Goal: Information Seeking & Learning: Learn about a topic

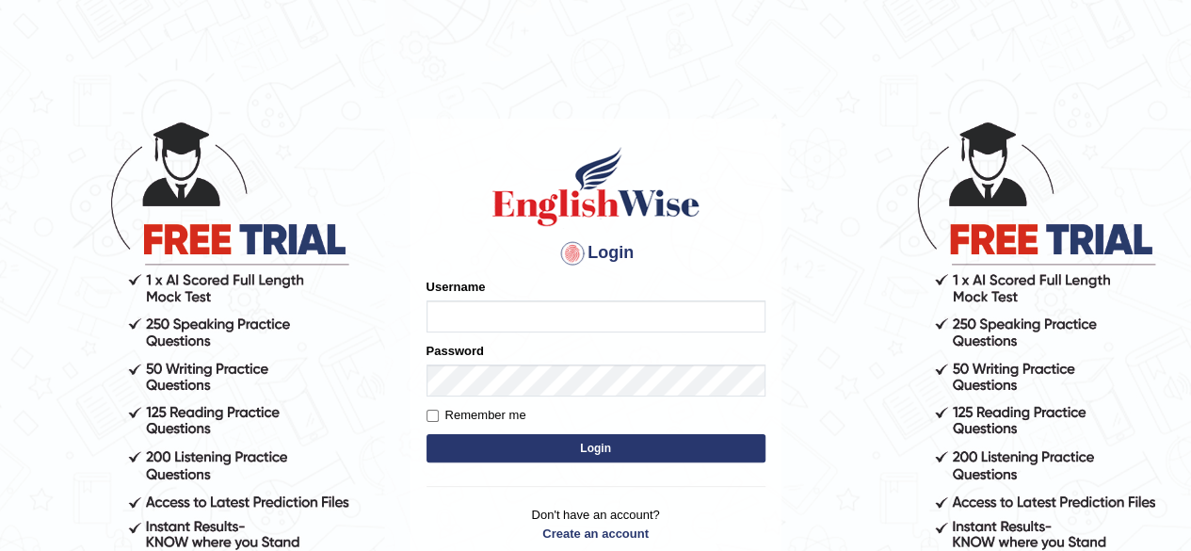
type input "vandit"
click at [568, 445] on button "Login" at bounding box center [595, 448] width 339 height 28
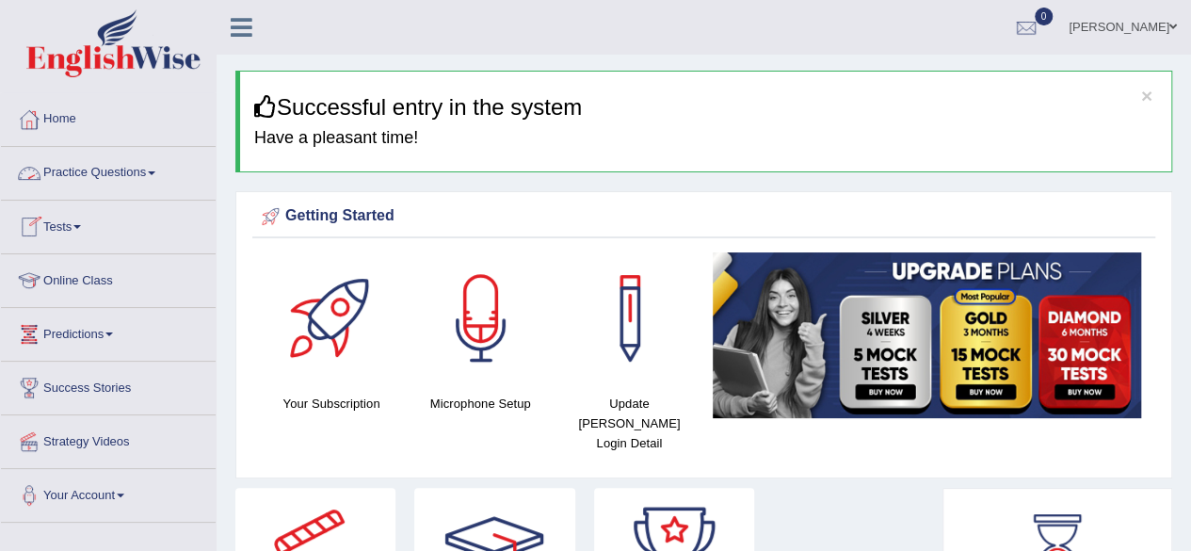
click at [129, 170] on link "Practice Questions" at bounding box center [108, 170] width 215 height 47
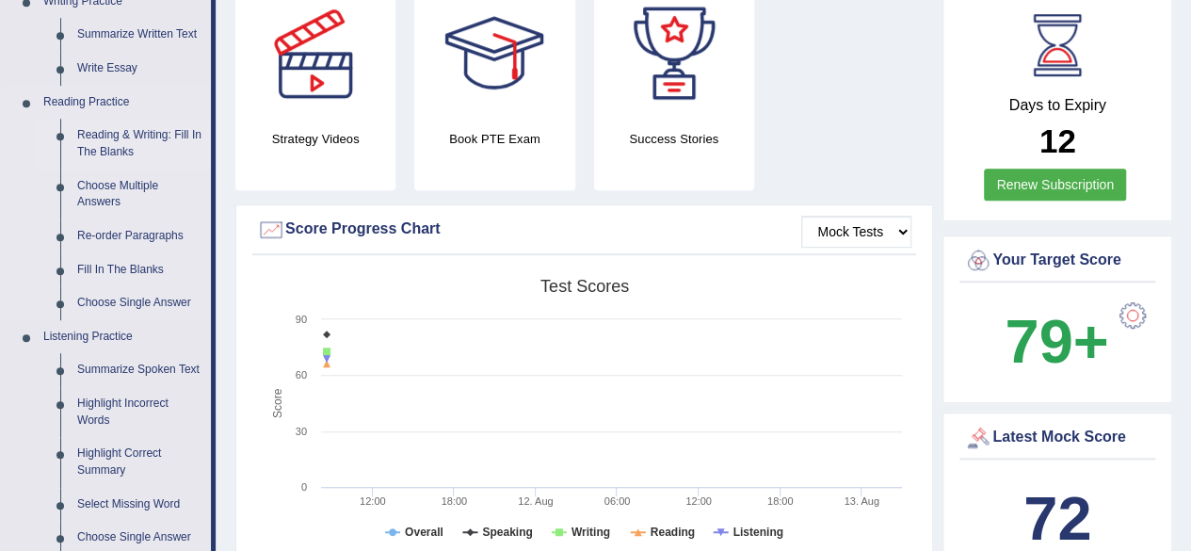
click at [161, 147] on link "Reading & Writing: Fill In The Blanks" at bounding box center [140, 144] width 142 height 50
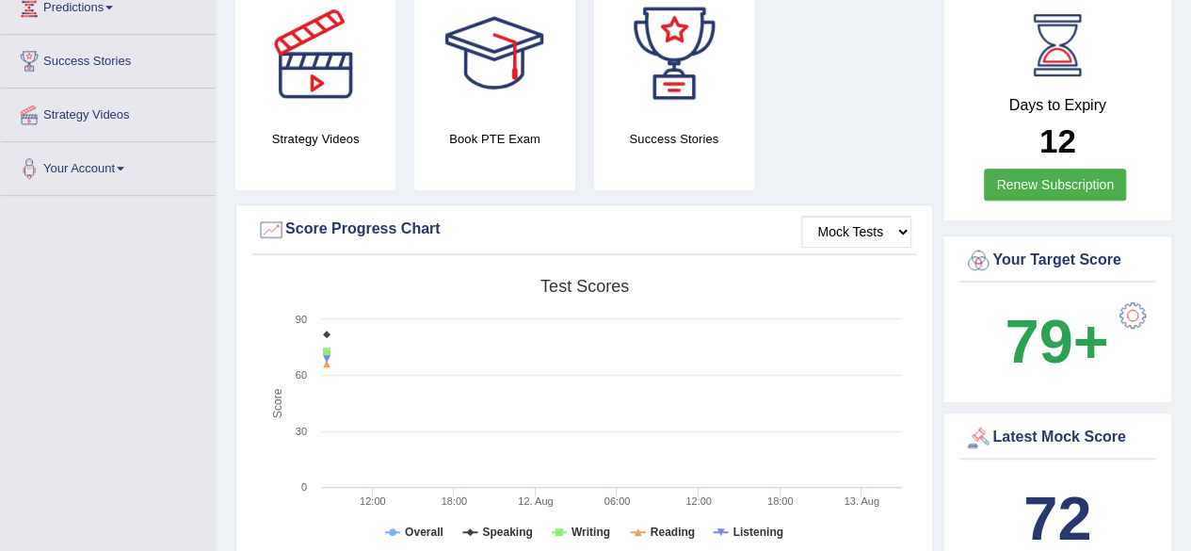
scroll to position [266, 0]
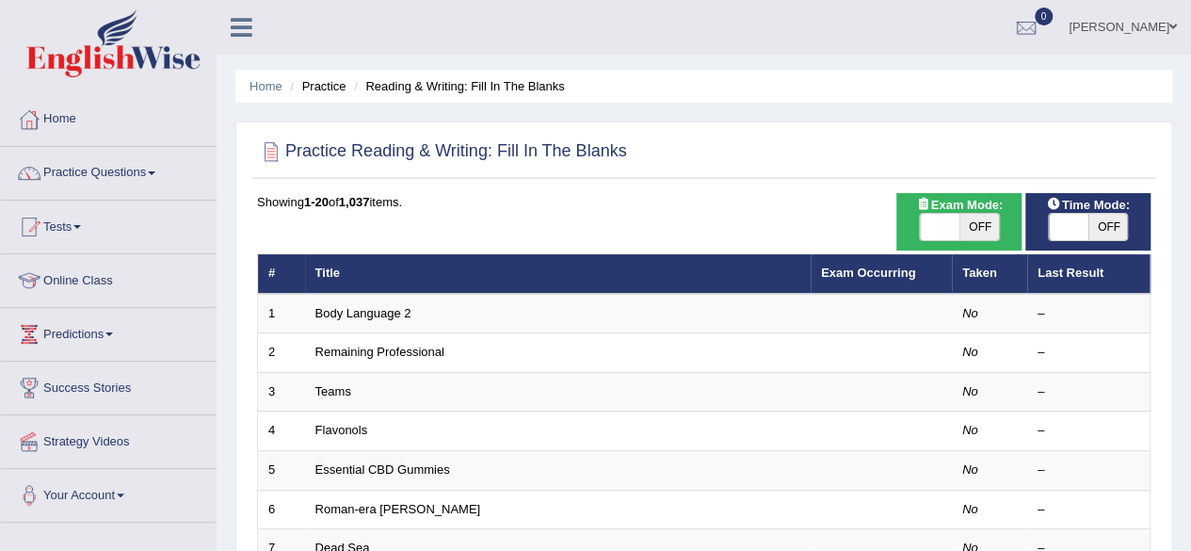
click at [971, 222] on span "OFF" at bounding box center [979, 227] width 40 height 26
checkbox input "true"
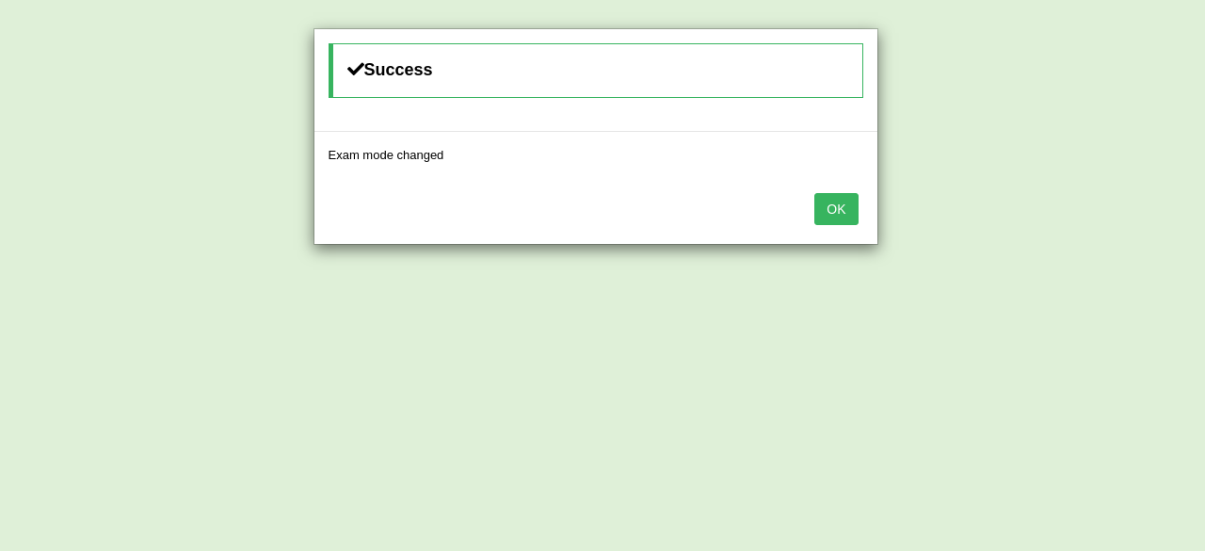
click at [829, 202] on button "OK" at bounding box center [835, 209] width 43 height 32
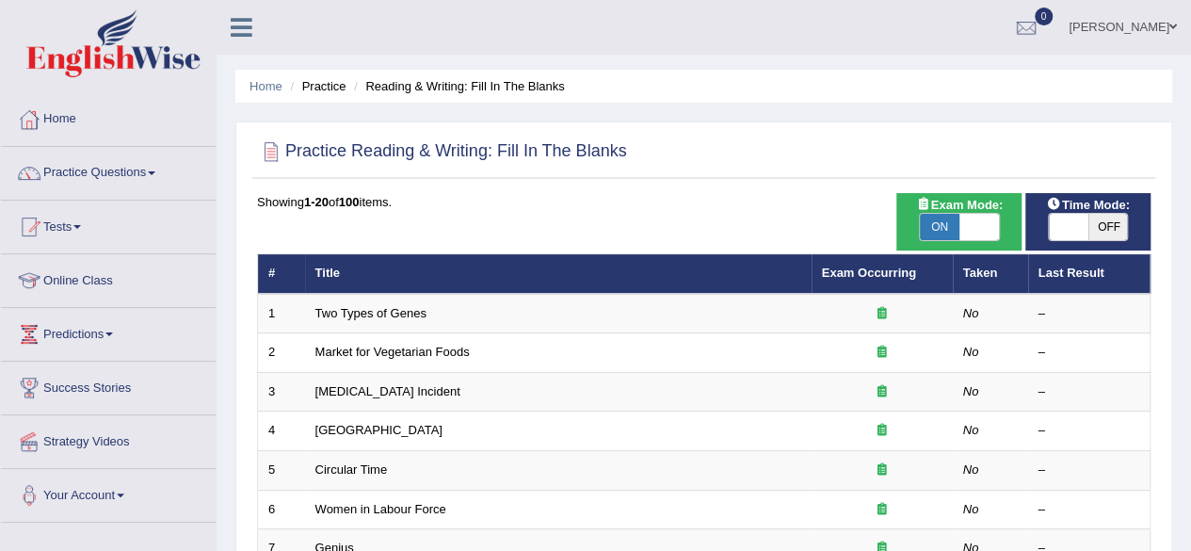
click at [1089, 221] on span "OFF" at bounding box center [1108, 227] width 40 height 26
checkbox input "true"
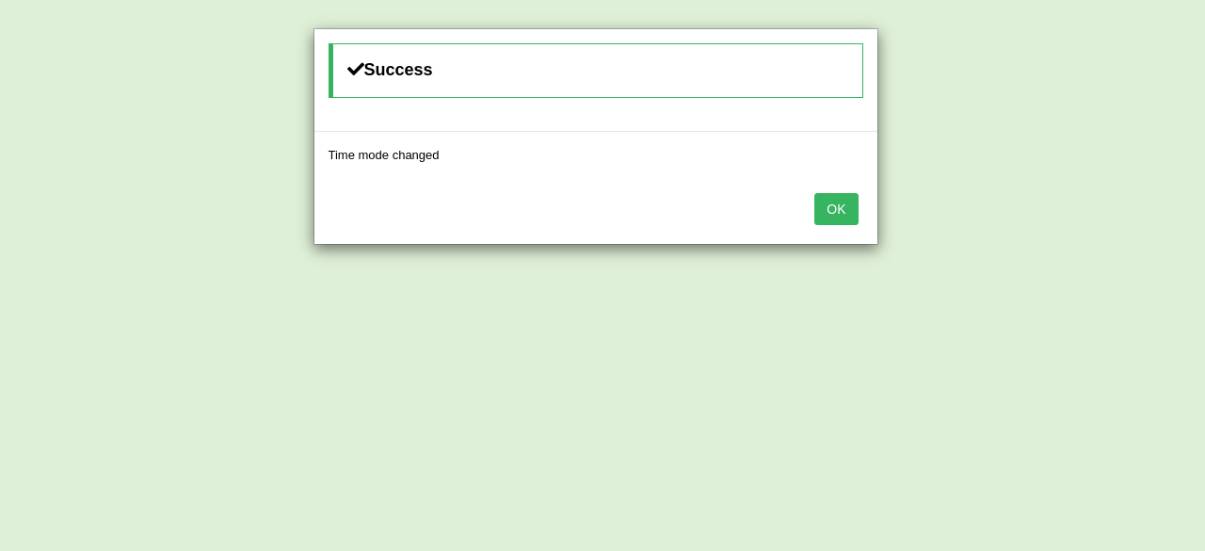
click at [842, 206] on button "OK" at bounding box center [835, 209] width 43 height 32
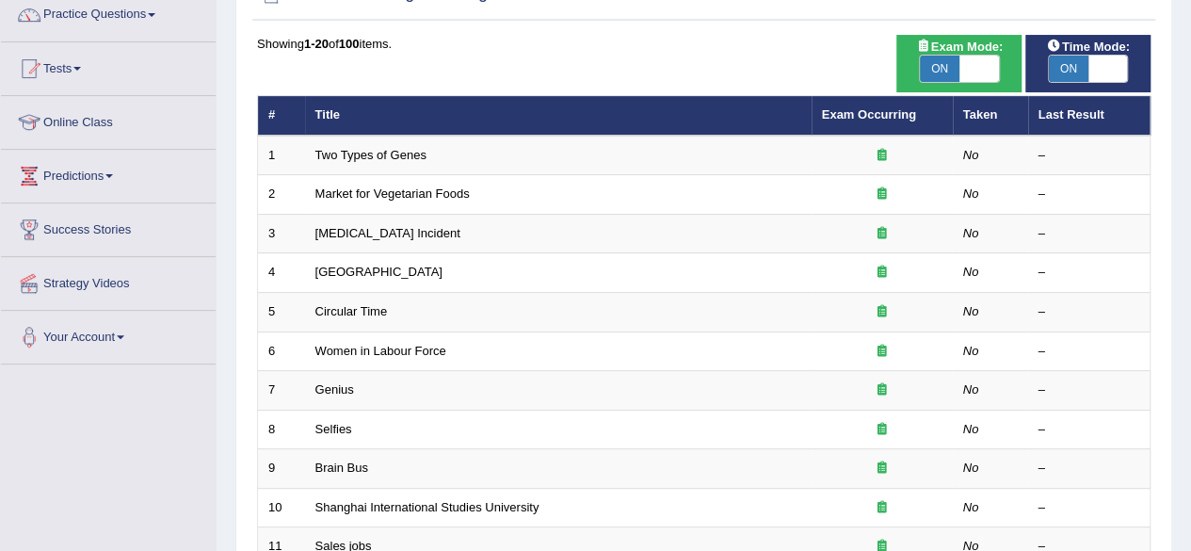
scroll to position [686, 0]
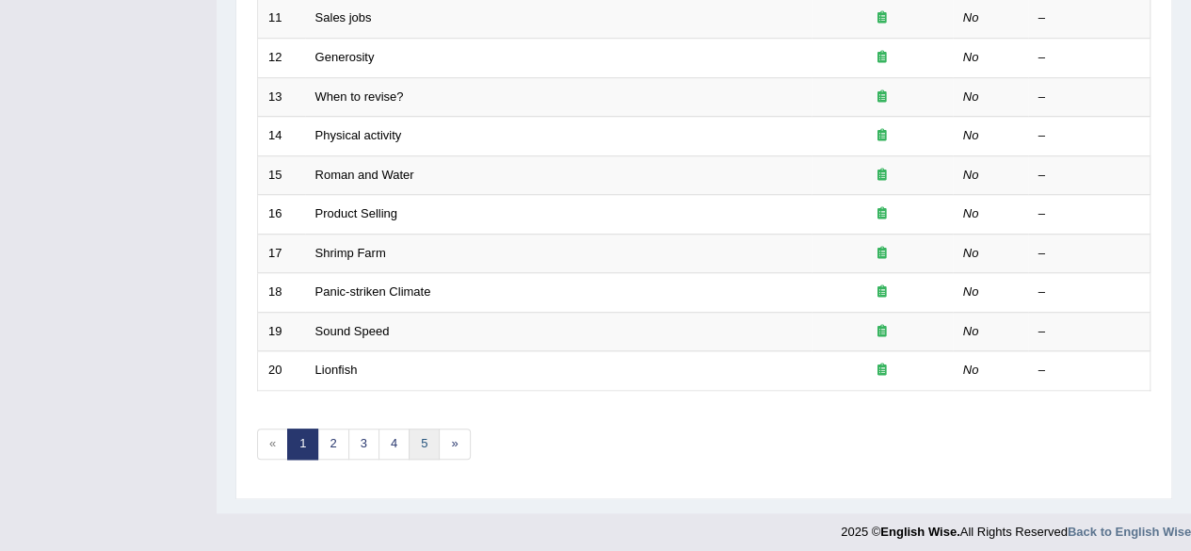
click at [419, 435] on link "5" at bounding box center [424, 443] width 31 height 31
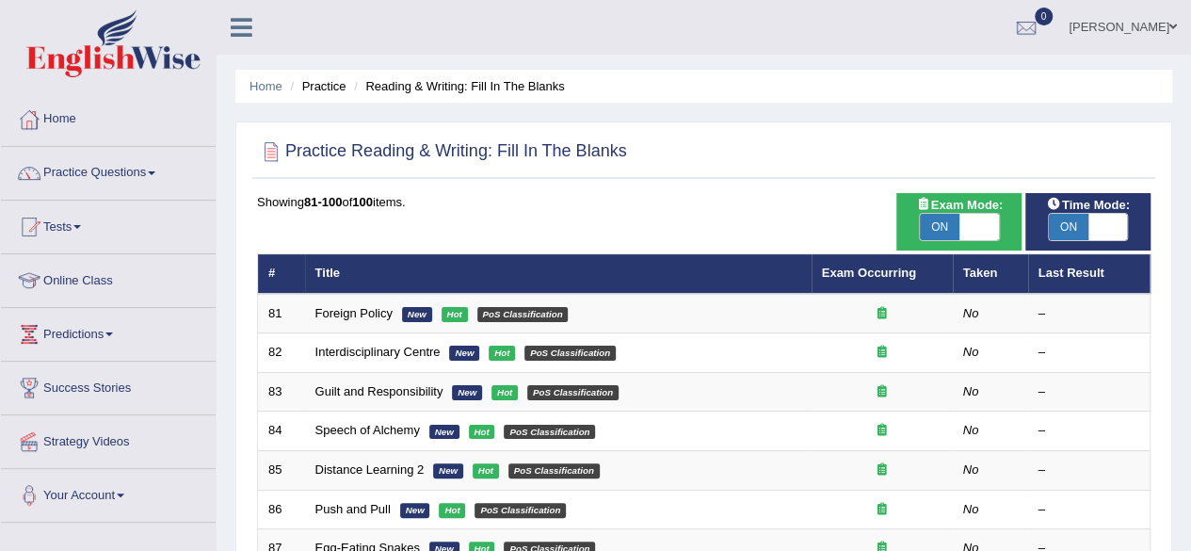
scroll to position [686, 0]
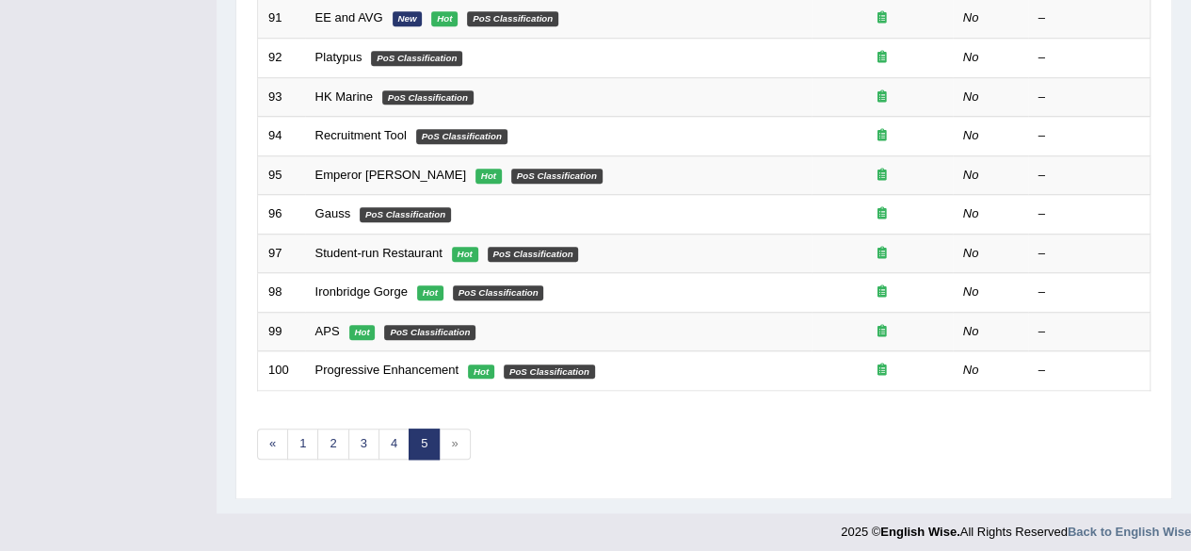
click at [454, 439] on span "»" at bounding box center [454, 443] width 31 height 31
click at [296, 440] on link "1" at bounding box center [302, 443] width 31 height 31
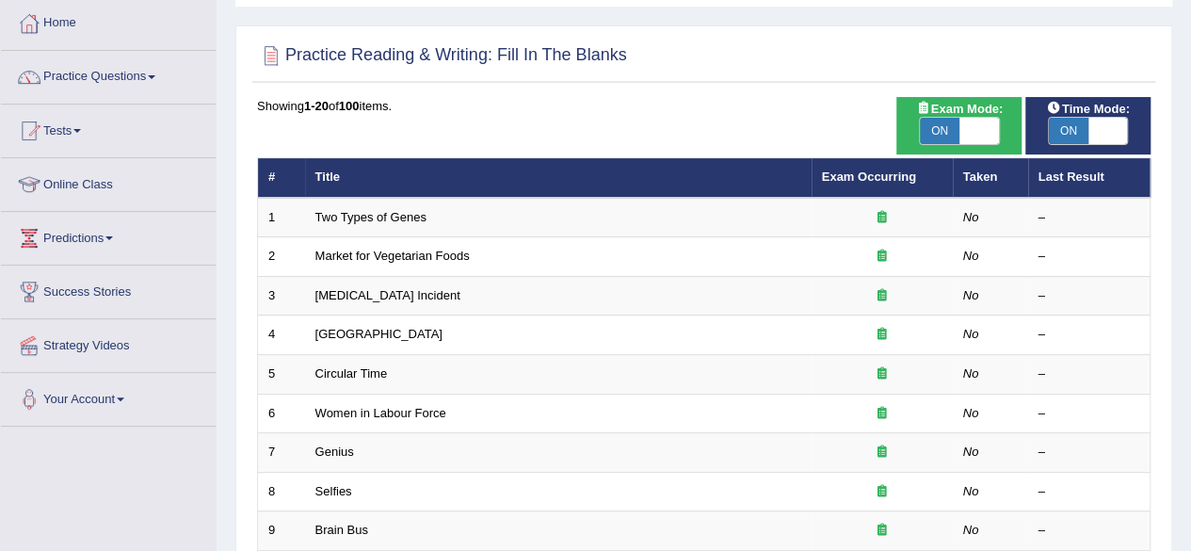
drag, startPoint x: 0, startPoint y: 0, endPoint x: 1201, endPoint y: 146, distance: 1210.0
click at [1190, 146] on html "Toggle navigation Home Practice Questions Speaking Practice Read Aloud Repeat S…" at bounding box center [595, 179] width 1191 height 551
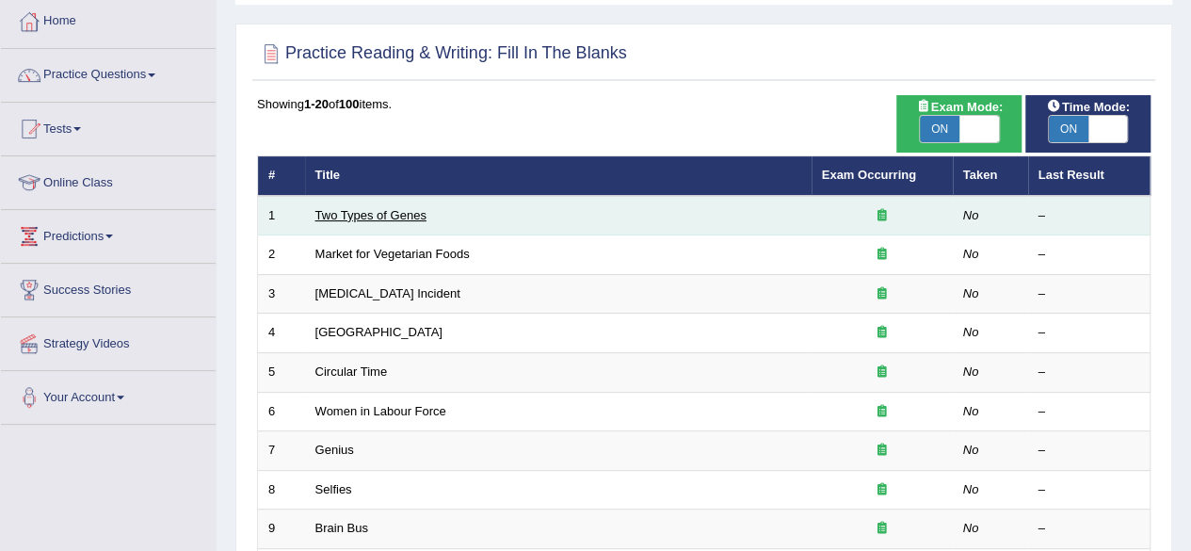
click at [395, 212] on link "Two Types of Genes" at bounding box center [370, 215] width 111 height 14
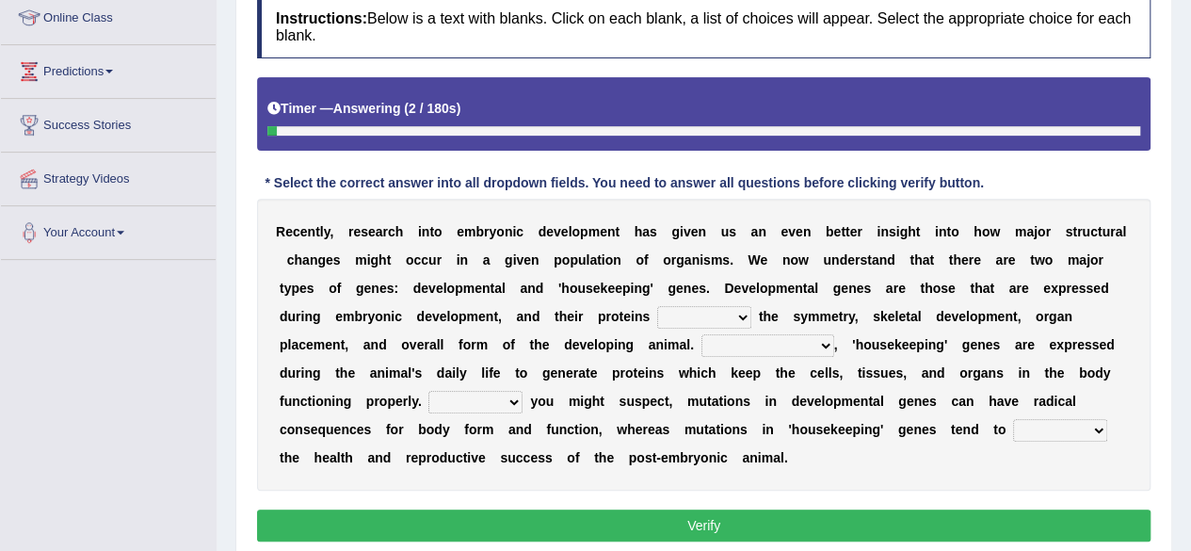
scroll to position [297, 0]
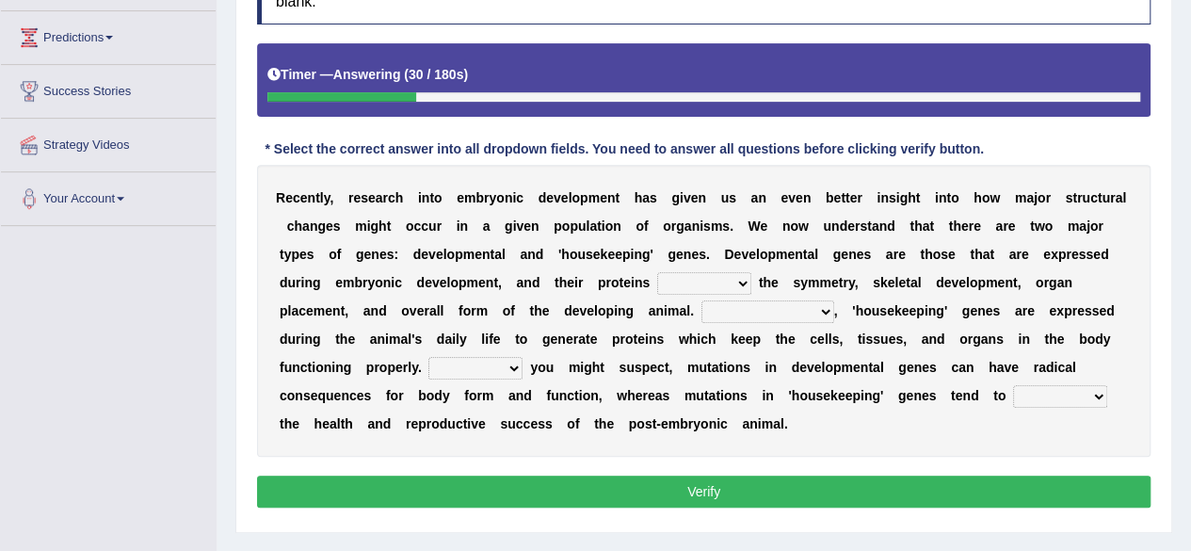
click at [657, 281] on select "push control hold elevate" at bounding box center [704, 283] width 94 height 23
select select "hold"
click at [657, 272] on select "push control hold elevate" at bounding box center [704, 283] width 94 height 23
click at [701, 307] on select "Correspondingly Inclusively Conversely In contrast" at bounding box center [767, 311] width 133 height 23
select select "Conversely"
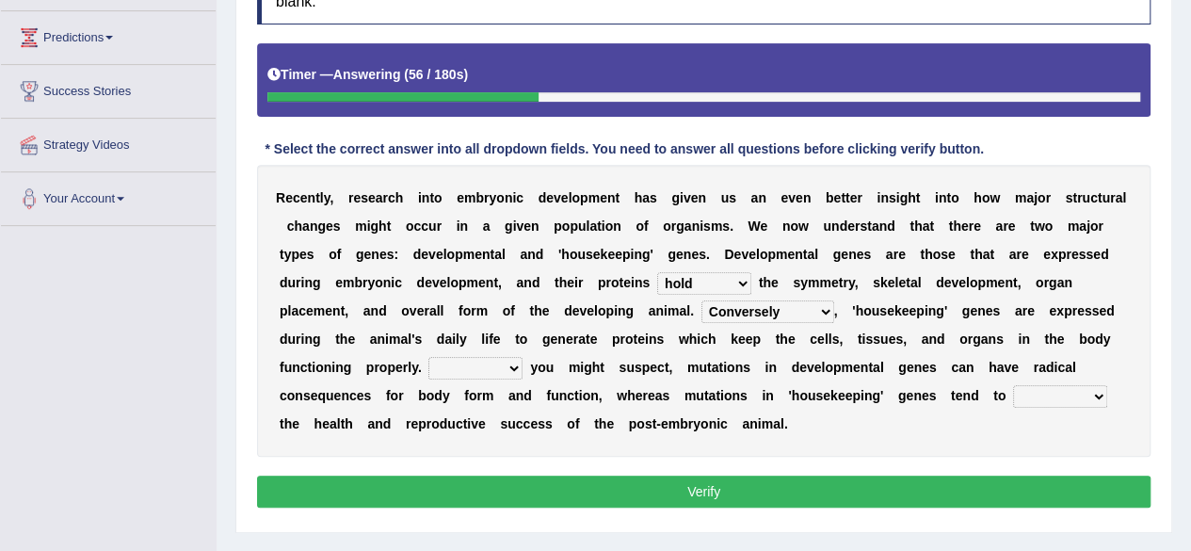
click at [701, 300] on select "Correspondingly Inclusively Conversely In contrast" at bounding box center [767, 311] width 133 height 23
click at [522, 357] on select "For As With Within" at bounding box center [475, 368] width 94 height 23
select select "As"
click at [522, 357] on select "For As With Within" at bounding box center [475, 368] width 94 height 23
click at [1013, 389] on select "affect effect interrupt defect" at bounding box center [1060, 396] width 94 height 23
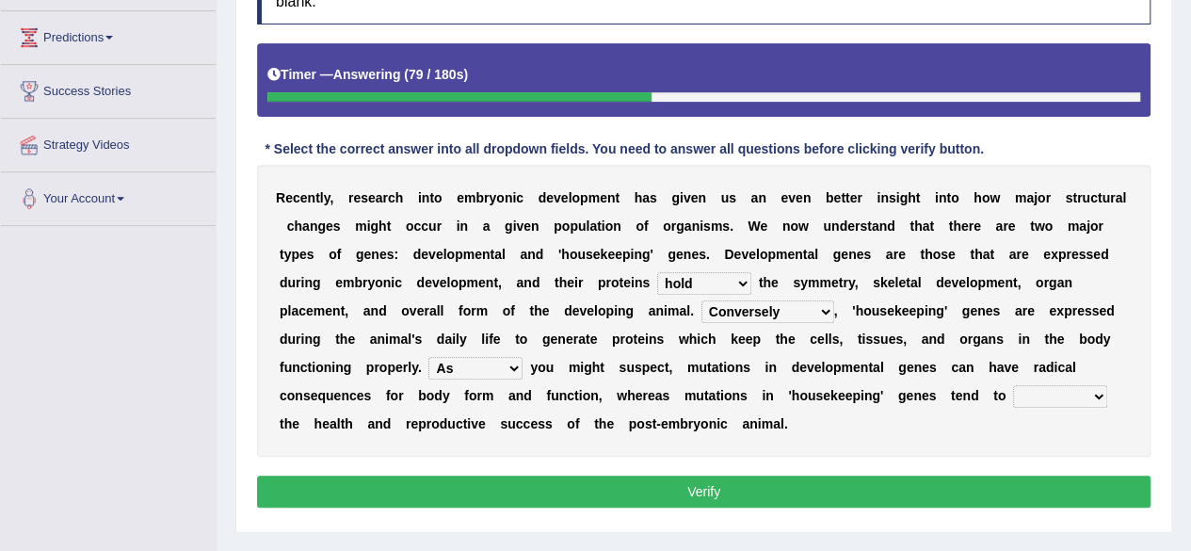
select select "effect"
click at [1013, 385] on select "affect effect interrupt defect" at bounding box center [1060, 396] width 94 height 23
click at [694, 488] on button "Verify" at bounding box center [703, 491] width 893 height 32
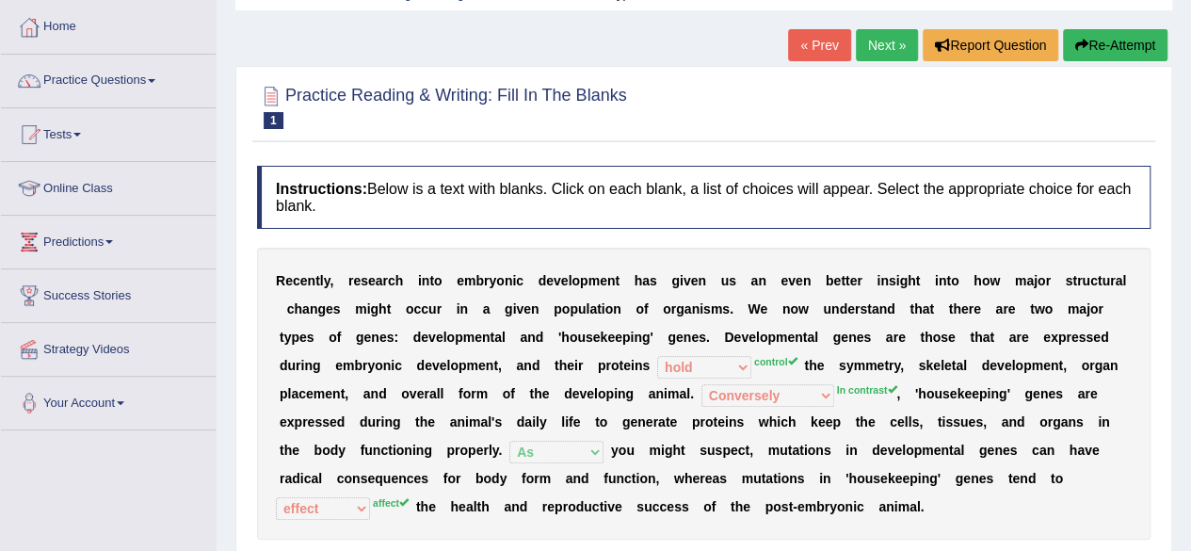
scroll to position [90, 0]
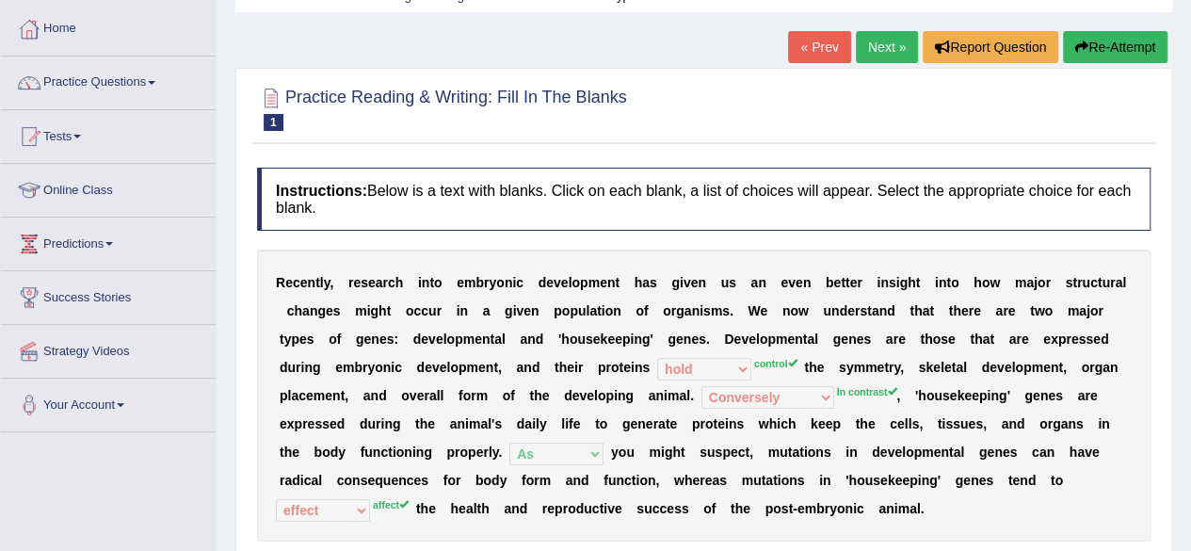
click at [877, 49] on link "Next »" at bounding box center [887, 47] width 62 height 32
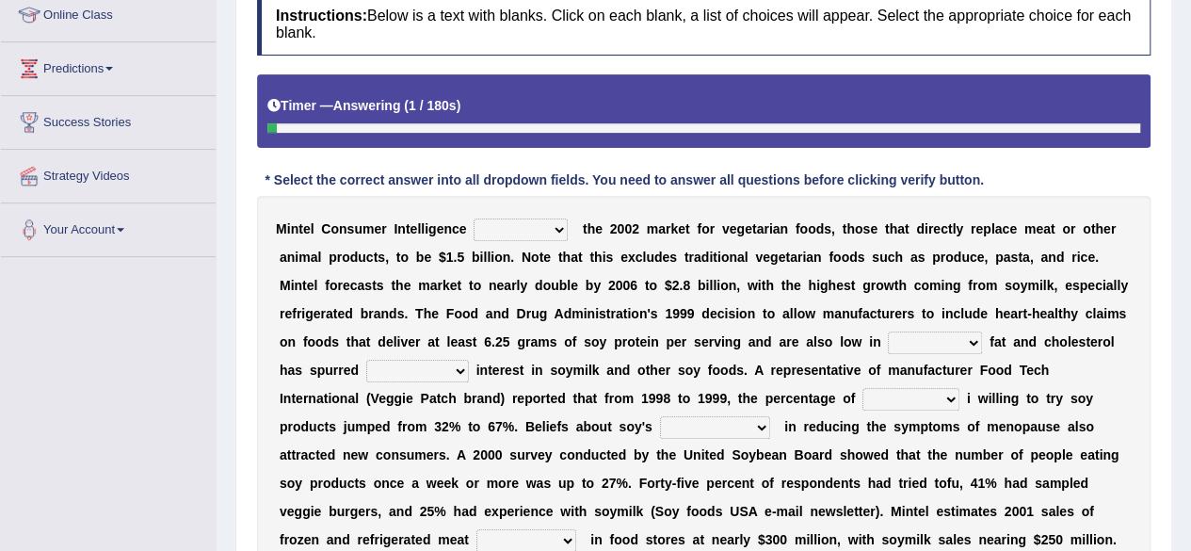
drag, startPoint x: 0, startPoint y: 0, endPoint x: 1201, endPoint y: 281, distance: 1233.5
click at [1190, 281] on html "Toggle navigation Home Practice Questions Speaking Practice Read Aloud Repeat S…" at bounding box center [595, 10] width 1191 height 551
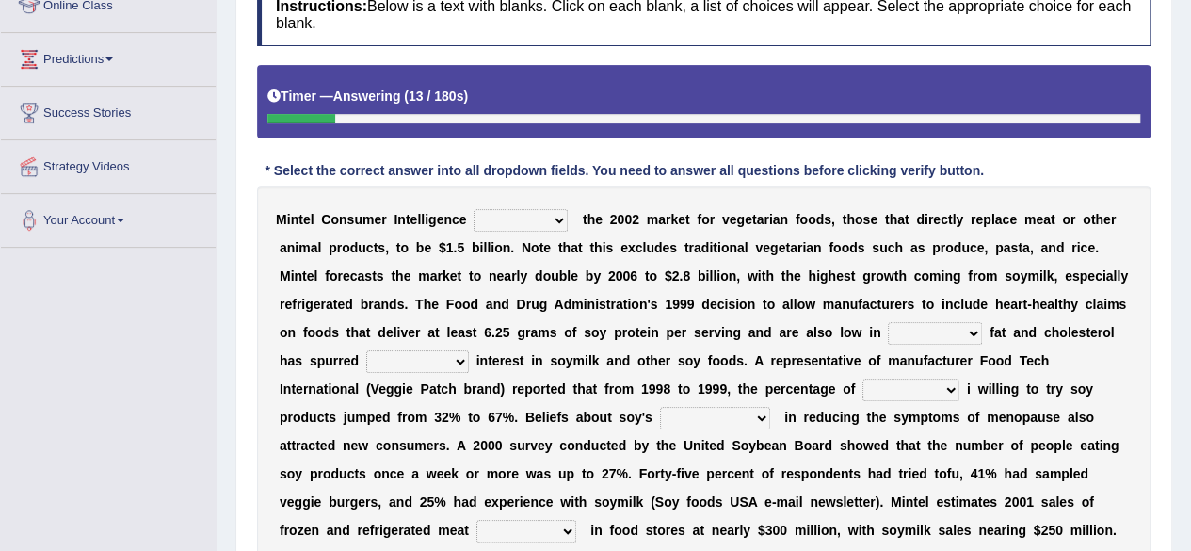
click at [522, 219] on select "deals fulfills creates estimates" at bounding box center [521, 220] width 94 height 23
select select "estimates"
click at [474, 209] on select "deals fulfills creates estimates" at bounding box center [521, 220] width 94 height 23
click at [888, 338] on select "saturated solid acid liquid" at bounding box center [935, 333] width 94 height 23
select select "saturated"
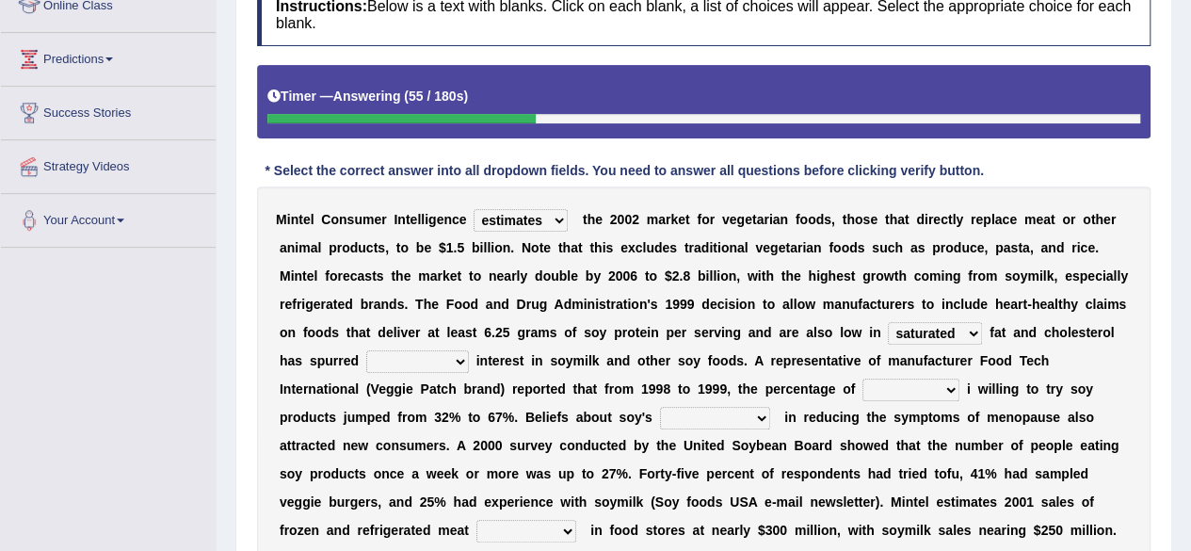
click at [888, 322] on select "saturated solid acid liquid" at bounding box center [935, 333] width 94 height 23
click at [469, 350] on select "good big tremendous extreme" at bounding box center [417, 361] width 103 height 23
select select "tremendous"
click at [469, 350] on select "good big tremendous extreme" at bounding box center [417, 361] width 103 height 23
click at [862, 387] on select "guests consumers customers clients" at bounding box center [910, 389] width 97 height 23
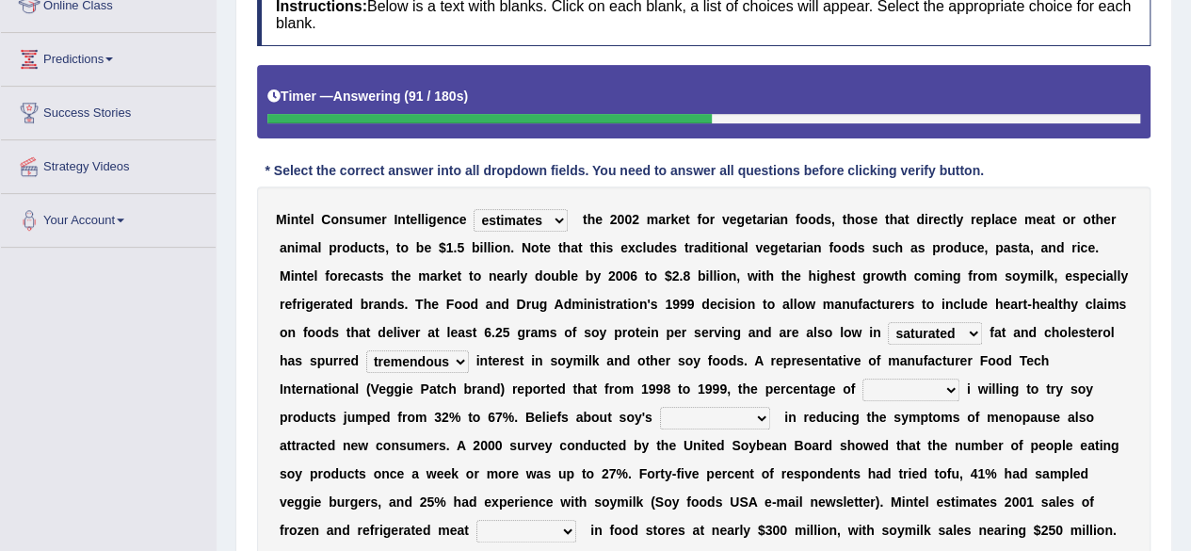
select select "customers"
click at [862, 378] on select "guests consumers customers clients" at bounding box center [910, 389] width 97 height 23
click at [660, 412] on select "effectiveness timeliness efficiency goodness" at bounding box center [715, 418] width 110 height 23
select select "efficiency"
click at [660, 407] on select "effectiveness timeliness efficiency goodness" at bounding box center [715, 418] width 110 height 23
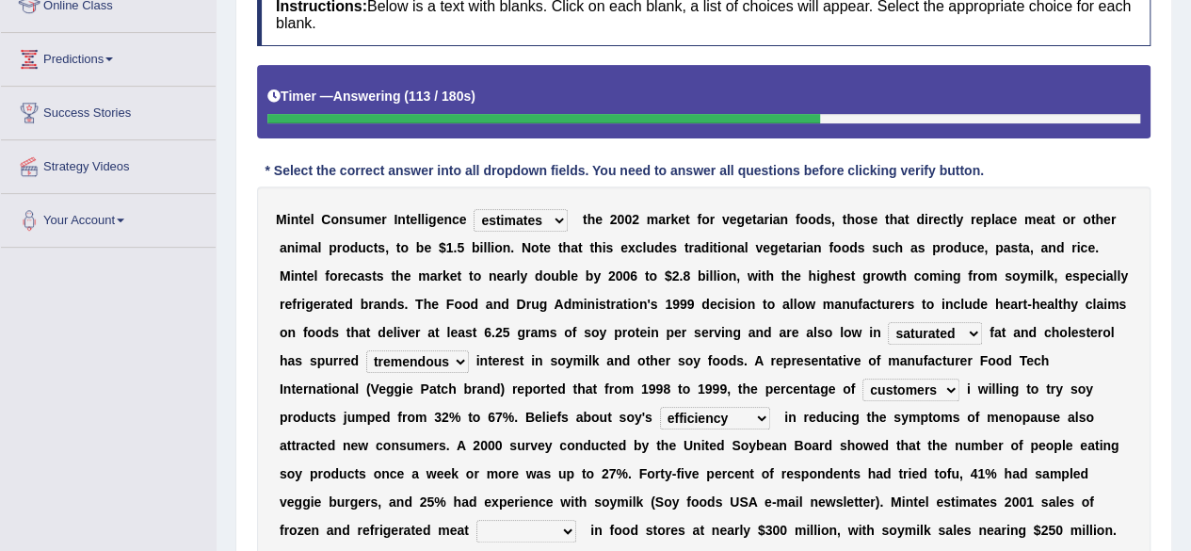
click at [576, 520] on select "foods choices staffs alternatives" at bounding box center [526, 531] width 100 height 23
select select "foods"
click at [576, 520] on select "foods choices staffs alternatives" at bounding box center [526, 531] width 100 height 23
click at [526, 223] on select "deals fulfills creates estimates" at bounding box center [521, 220] width 94 height 23
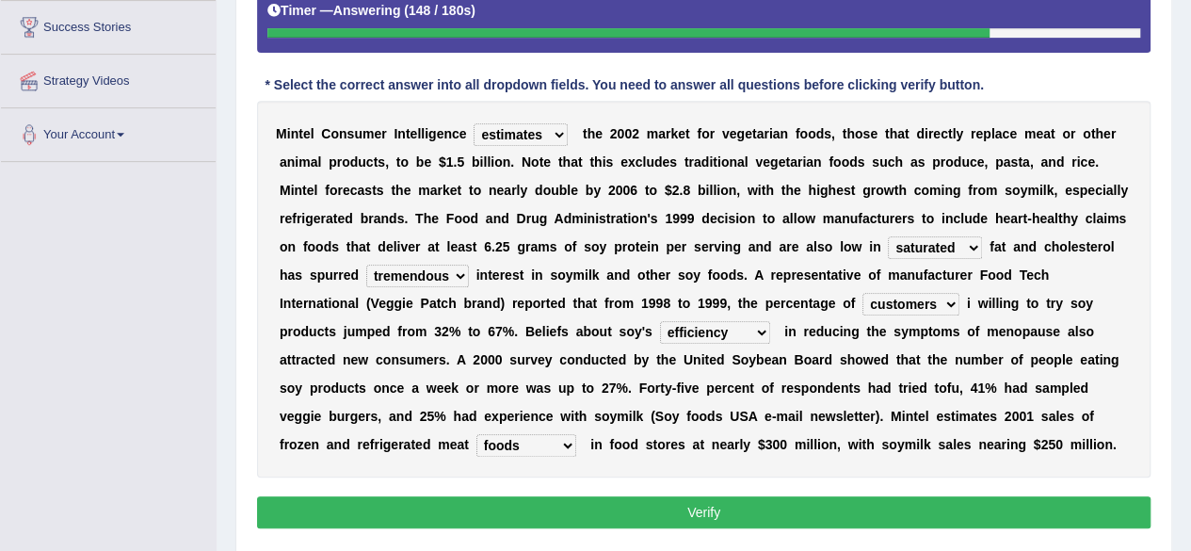
scroll to position [437, 0]
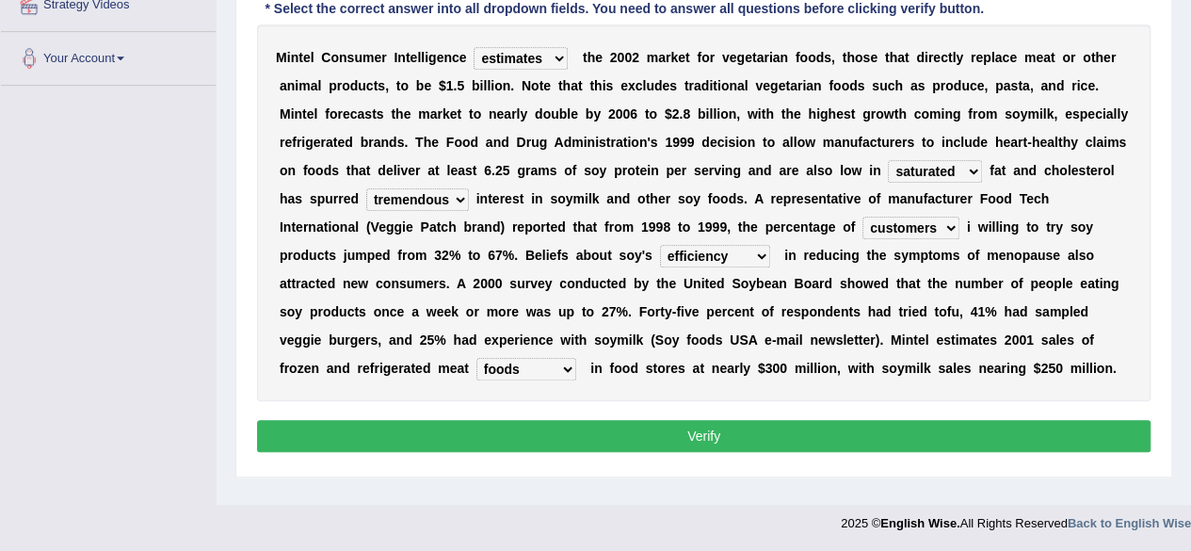
click at [646, 431] on button "Verify" at bounding box center [703, 436] width 893 height 32
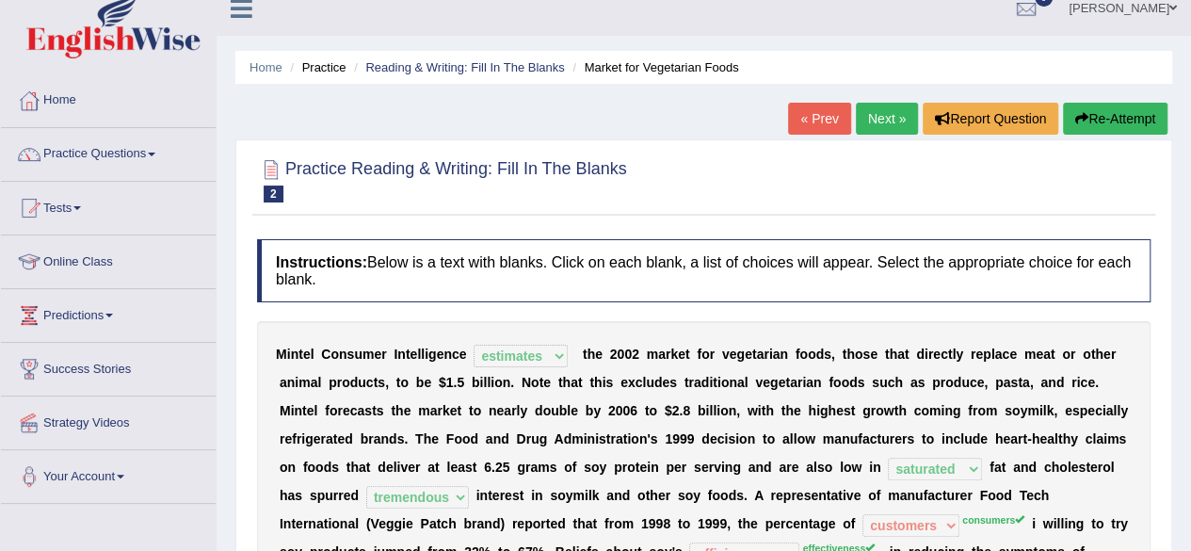
scroll to position [0, 0]
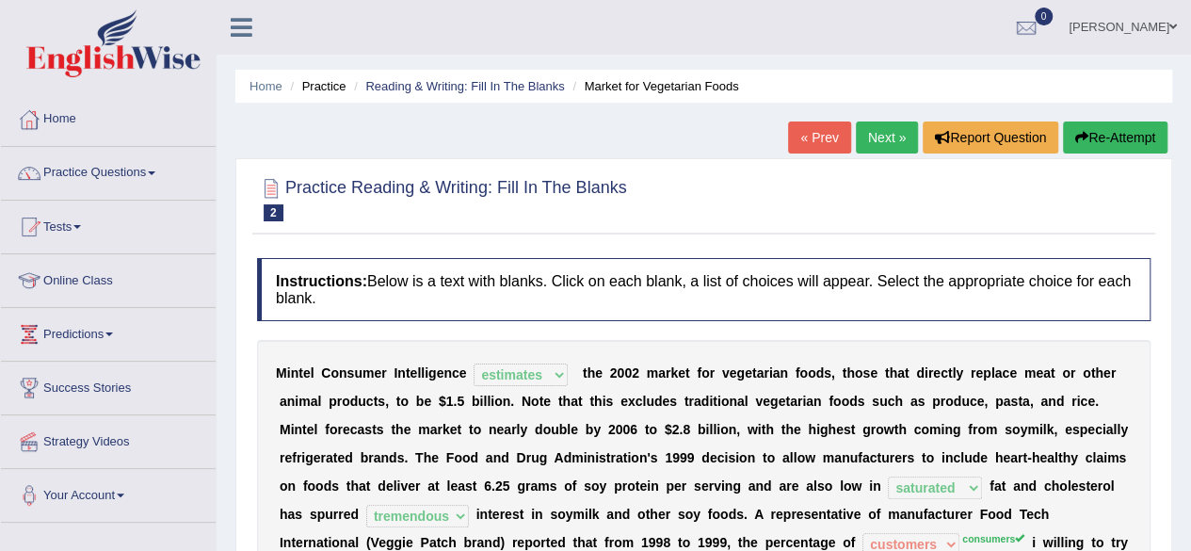
click at [892, 133] on link "Next »" at bounding box center [887, 137] width 62 height 32
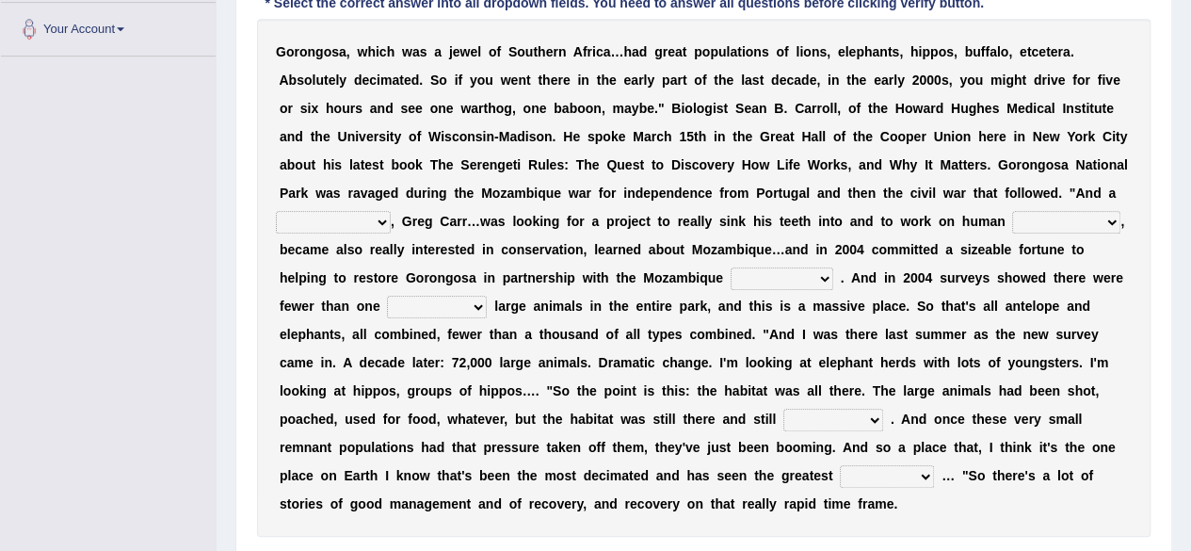
scroll to position [453, 0]
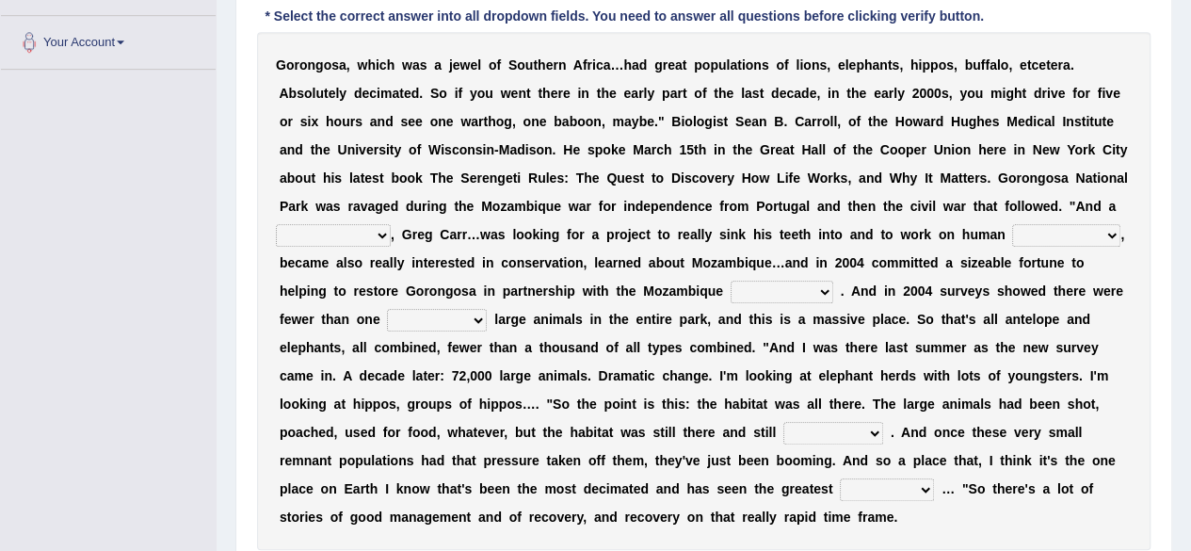
click at [391, 224] on select "passion solstice ballast philanthropist" at bounding box center [333, 235] width 115 height 23
select select "philanthropist"
click at [391, 224] on select "passion solstice ballast philanthropist" at bounding box center [333, 235] width 115 height 23
click at [1012, 224] on select "negligence prevalence development malevolence" at bounding box center [1066, 235] width 108 height 23
select select "development"
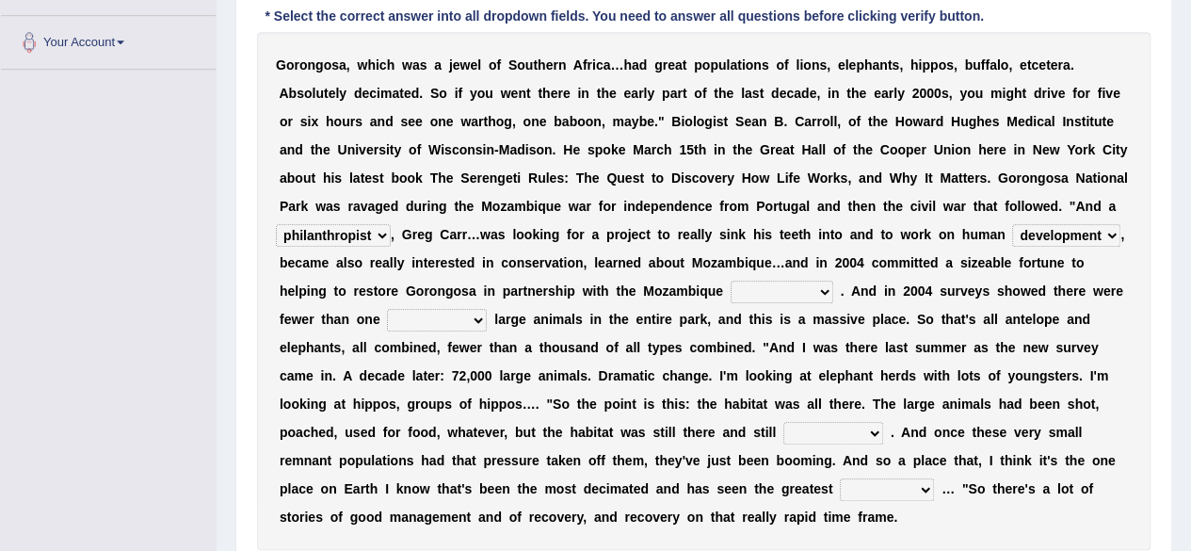
click at [1012, 224] on select "negligence prevalence development malevolence" at bounding box center [1066, 235] width 108 height 23
click at [730, 281] on select "parliament semanticist government journalist" at bounding box center [781, 292] width 103 height 23
select select "journalist"
click at [730, 281] on select "parliament semanticist government journalist" at bounding box center [781, 292] width 103 height 23
click at [487, 309] on select "deflowered embowered roundest thousand" at bounding box center [437, 320] width 100 height 23
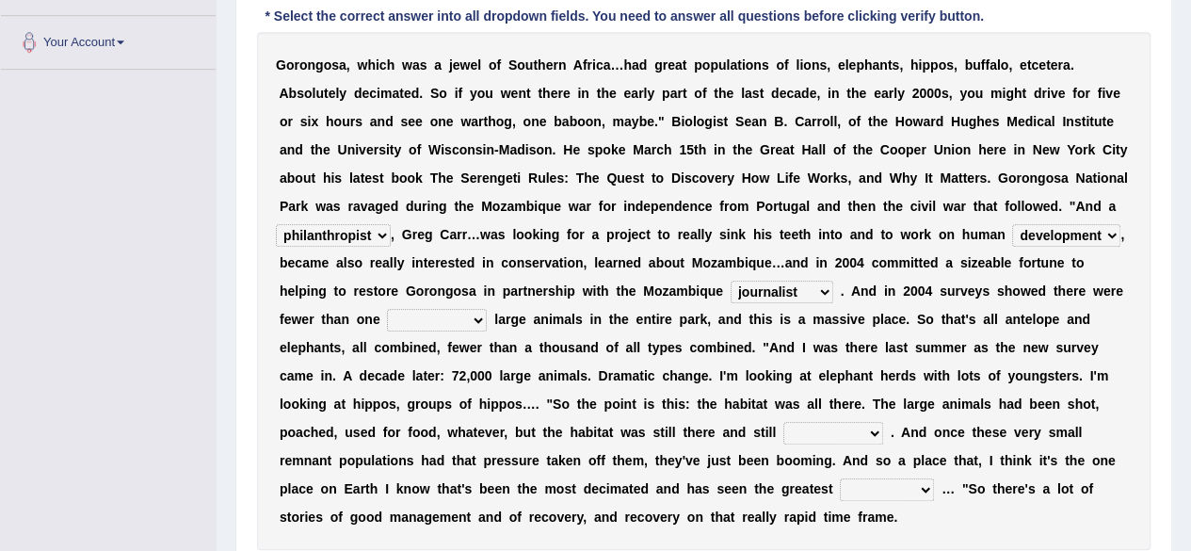
select select "thousand"
click at [487, 309] on select "deflowered embowered roundest thousand" at bounding box center [437, 320] width 100 height 23
click at [883, 422] on select "assertive incidental compulsive productive" at bounding box center [833, 433] width 100 height 23
select select "productive"
click at [883, 422] on select "assertive incidental compulsive productive" at bounding box center [833, 433] width 100 height 23
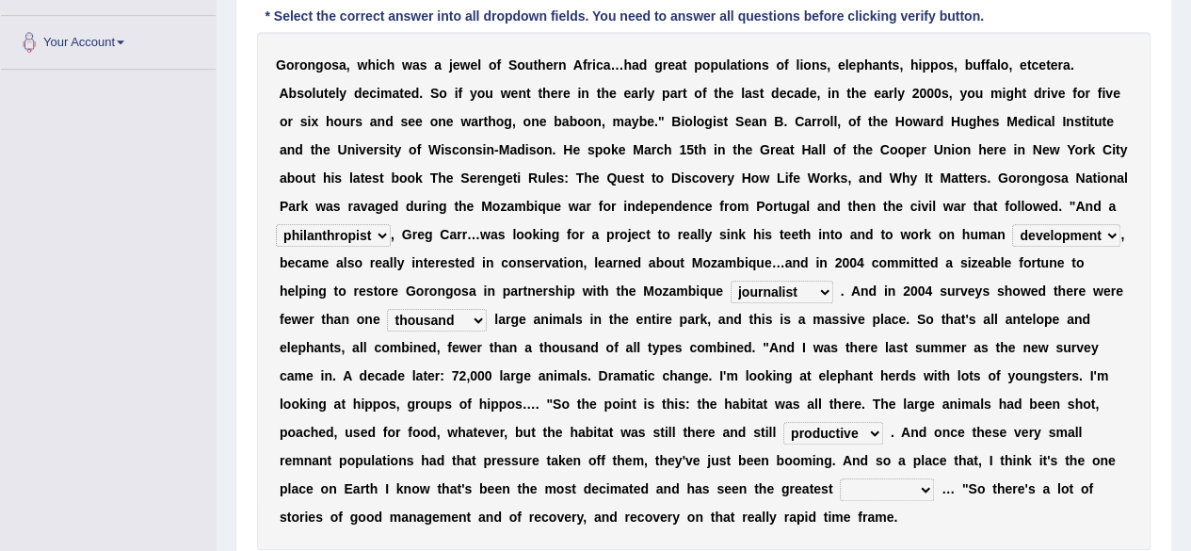
click at [934, 478] on select "recovery efficacy golly stumpy" at bounding box center [887, 489] width 94 height 23
select select "recovery"
click at [916, 478] on select "recovery efficacy golly stumpy" at bounding box center [887, 489] width 94 height 23
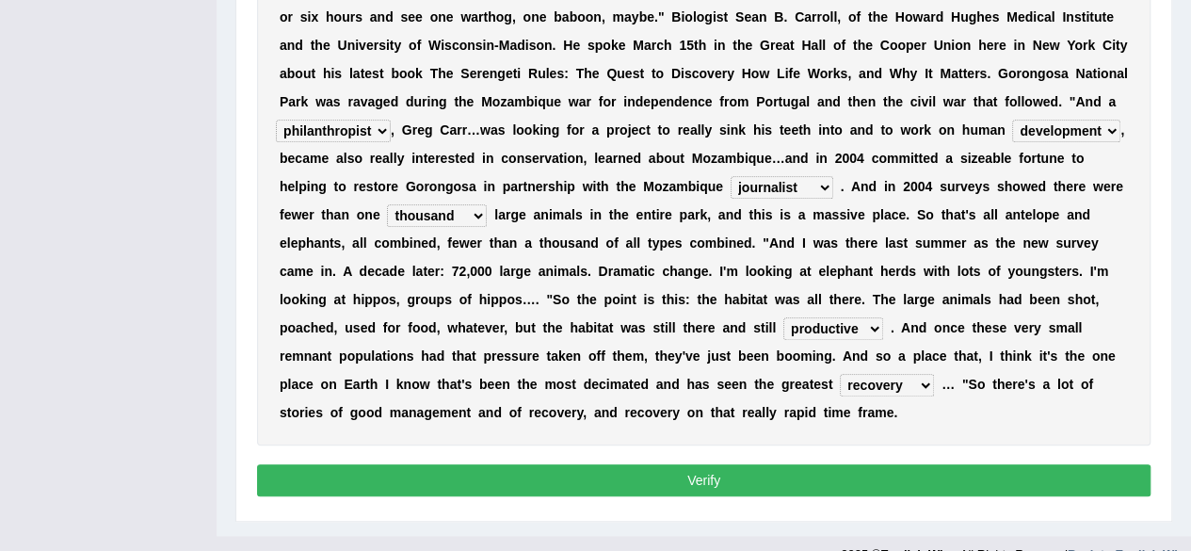
click at [634, 464] on button "Verify" at bounding box center [703, 480] width 893 height 32
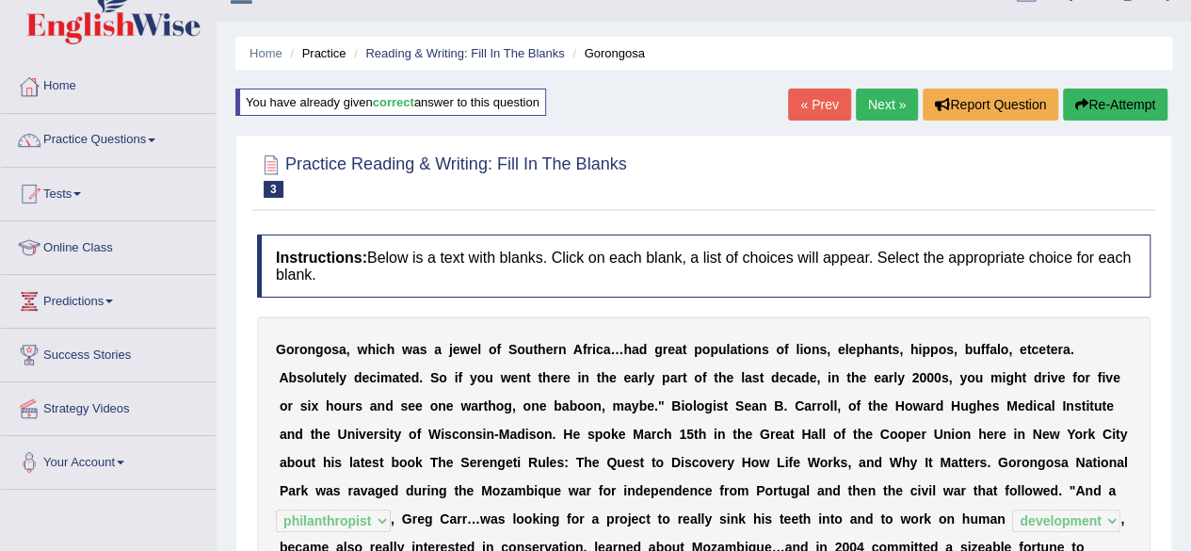
scroll to position [0, 0]
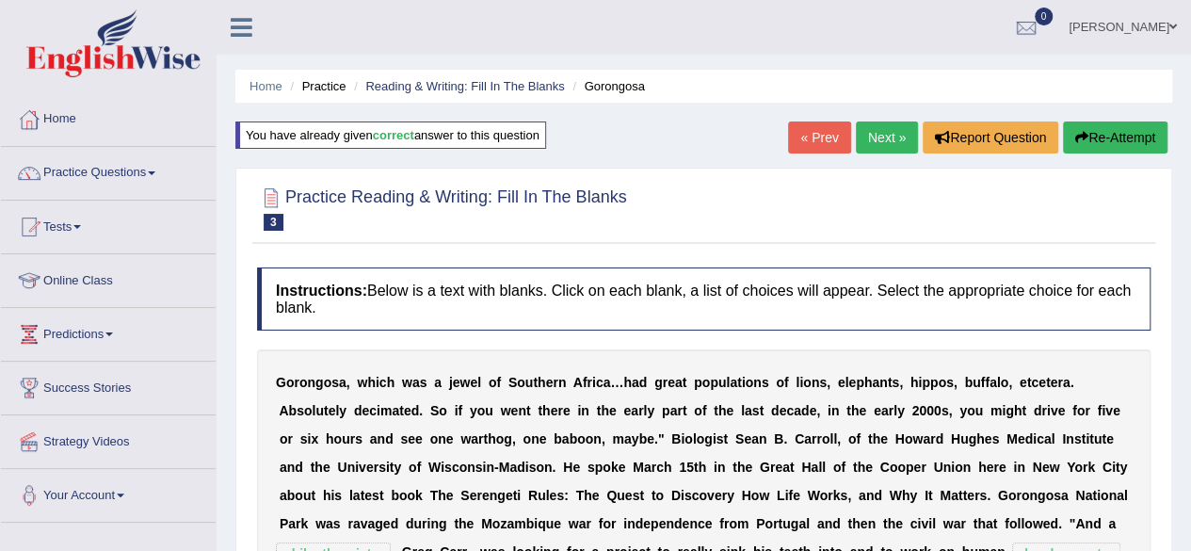
click at [872, 142] on link "Next »" at bounding box center [887, 137] width 62 height 32
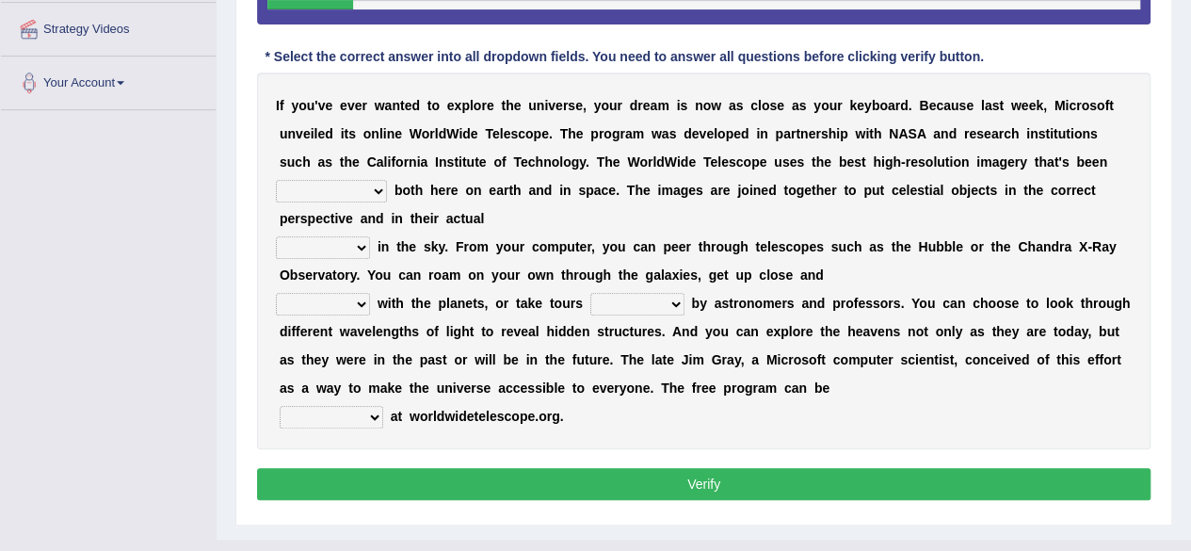
click at [387, 180] on select "degraded ascended remonstrated generated" at bounding box center [331, 191] width 111 height 23
select select "generated"
click at [387, 180] on select "degraded ascended remonstrated generated" at bounding box center [331, 191] width 111 height 23
click at [328, 236] on select "aspects parts conditions positions" at bounding box center [323, 247] width 94 height 23
select select "positions"
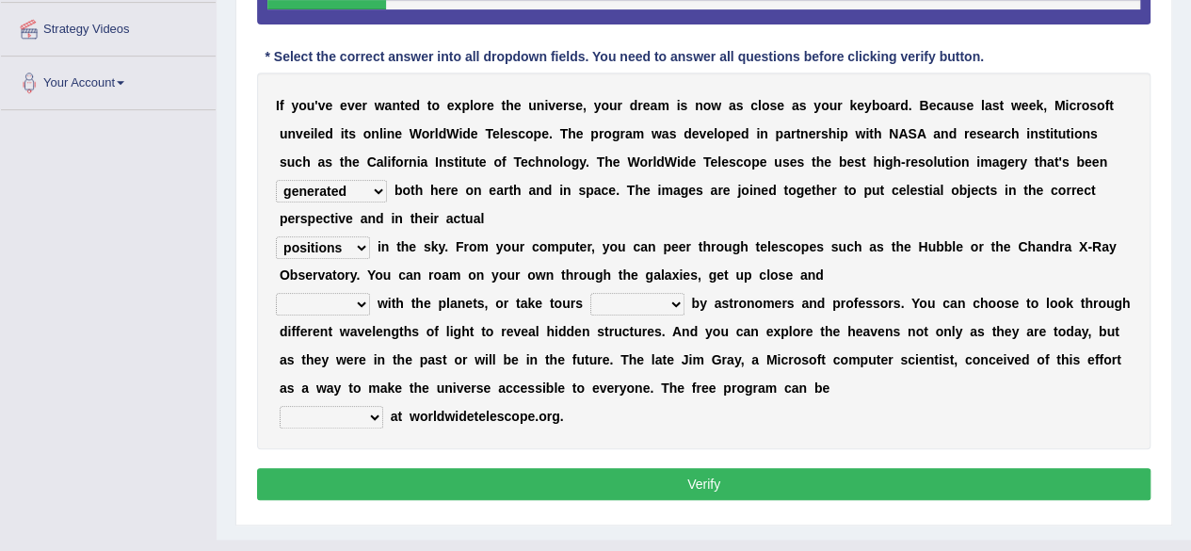
click at [276, 236] on select "aspects parts conditions positions" at bounding box center [323, 247] width 94 height 23
click at [329, 293] on select "personal individual apart polite" at bounding box center [323, 304] width 94 height 23
select select "personal"
click at [276, 293] on select "personal individual apart polite" at bounding box center [323, 304] width 94 height 23
click at [616, 293] on select "guide guided guiding to guide" at bounding box center [637, 304] width 94 height 23
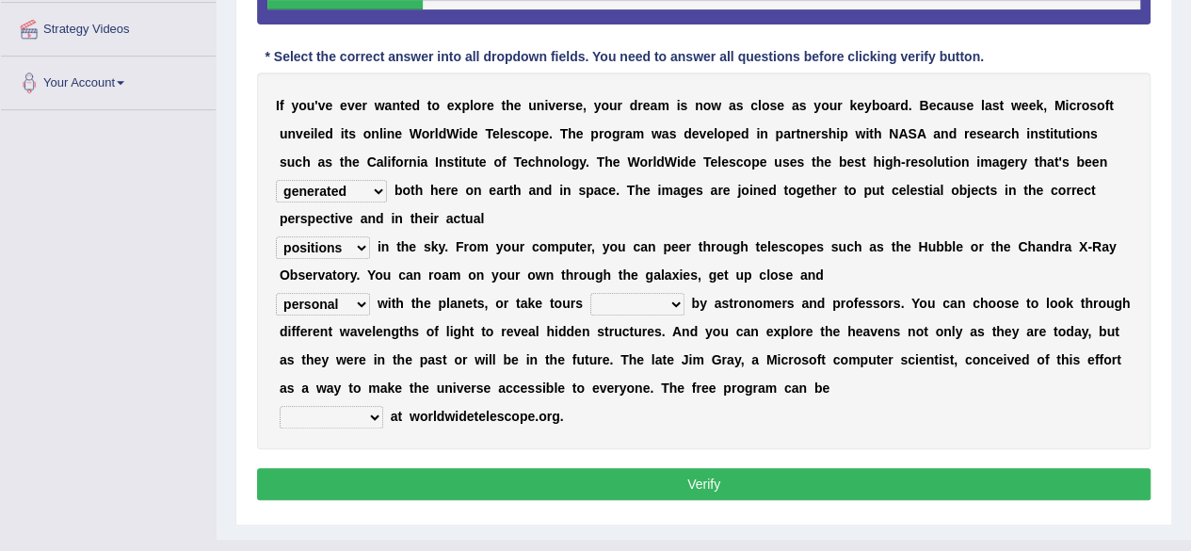
select select "guided"
click at [590, 293] on select "guide guided guiding to guide" at bounding box center [637, 304] width 94 height 23
click at [329, 406] on select "upheld downloaded loaded posted" at bounding box center [332, 417] width 104 height 23
select select "downloaded"
click at [280, 406] on select "upheld downloaded loaded posted" at bounding box center [332, 417] width 104 height 23
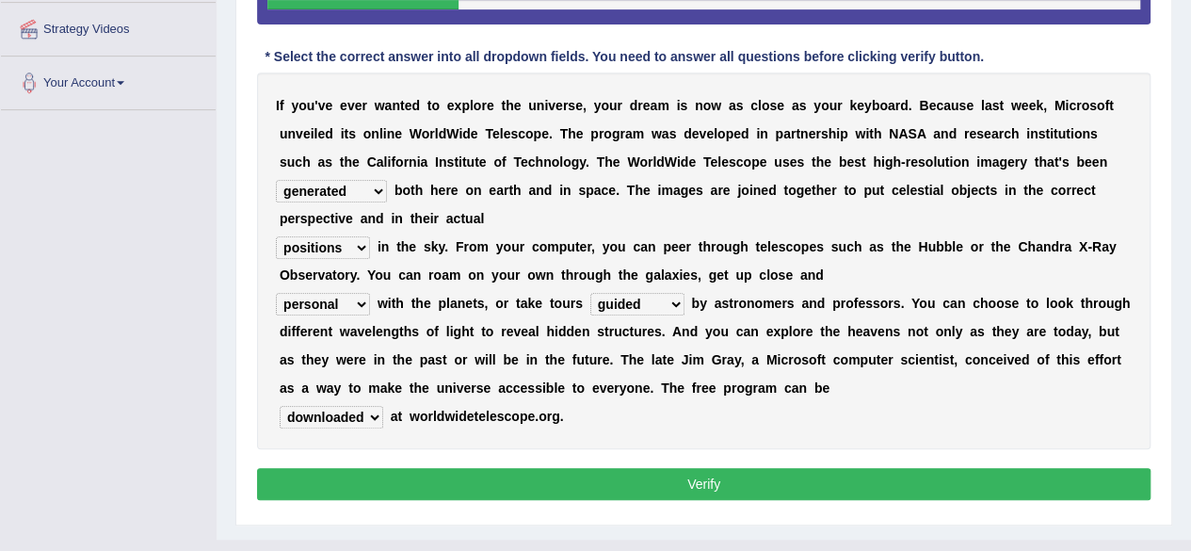
click at [682, 468] on button "Verify" at bounding box center [703, 484] width 893 height 32
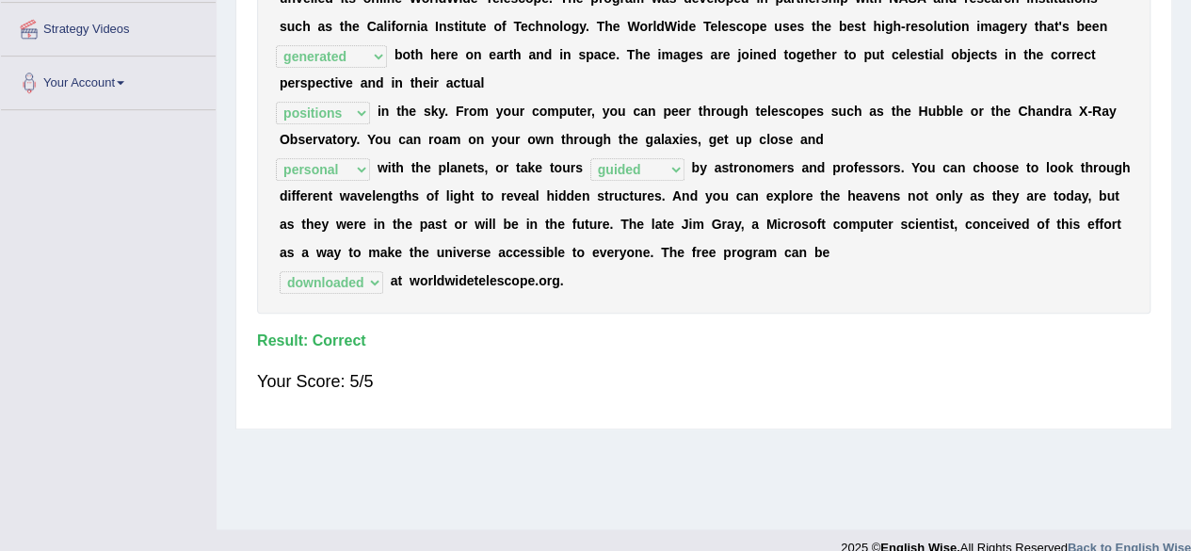
scroll to position [0, 0]
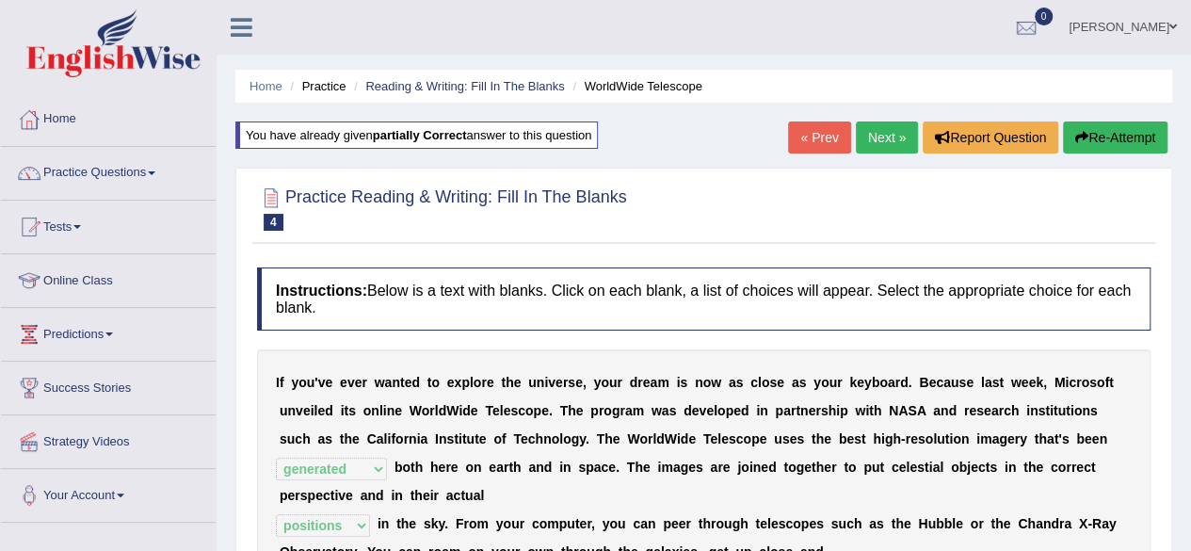
click at [875, 129] on link "Next »" at bounding box center [887, 137] width 62 height 32
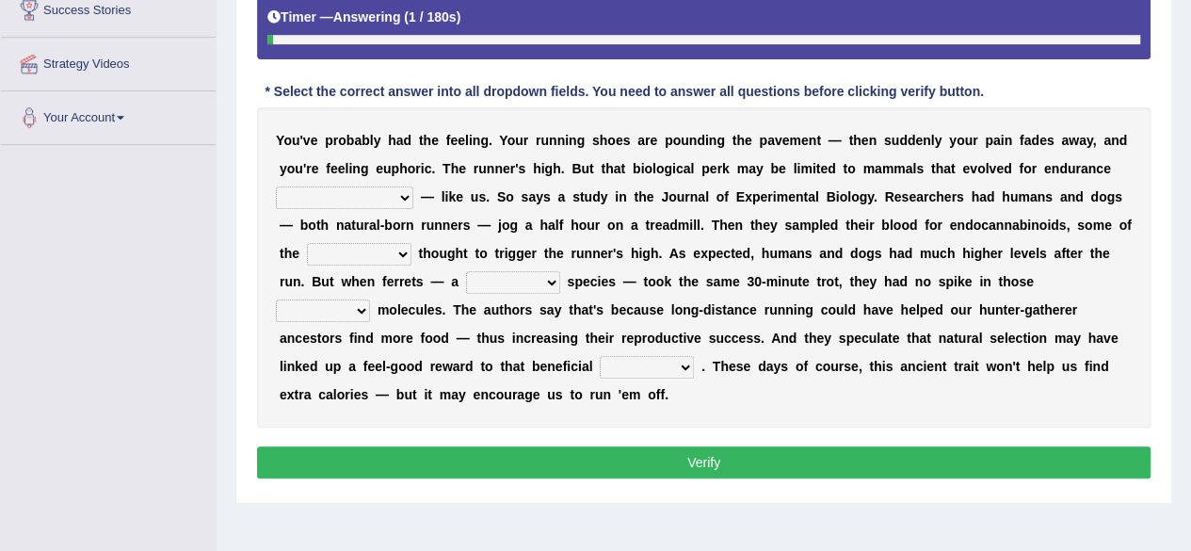
scroll to position [381, 0]
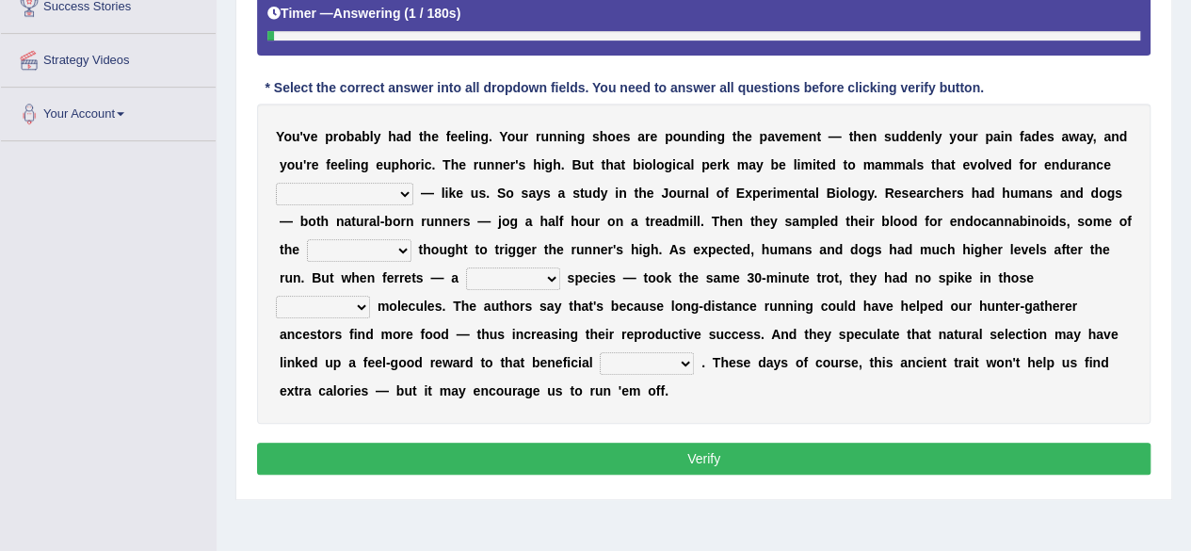
click at [413, 183] on select "dykes personalize classifies exercise" at bounding box center [344, 194] width 137 height 23
select select "exercise"
click at [413, 183] on select "dykes personalize classifies exercise" at bounding box center [344, 194] width 137 height 23
click at [411, 239] on select "almshouse turnarounds compounds foxhounds" at bounding box center [359, 250] width 104 height 23
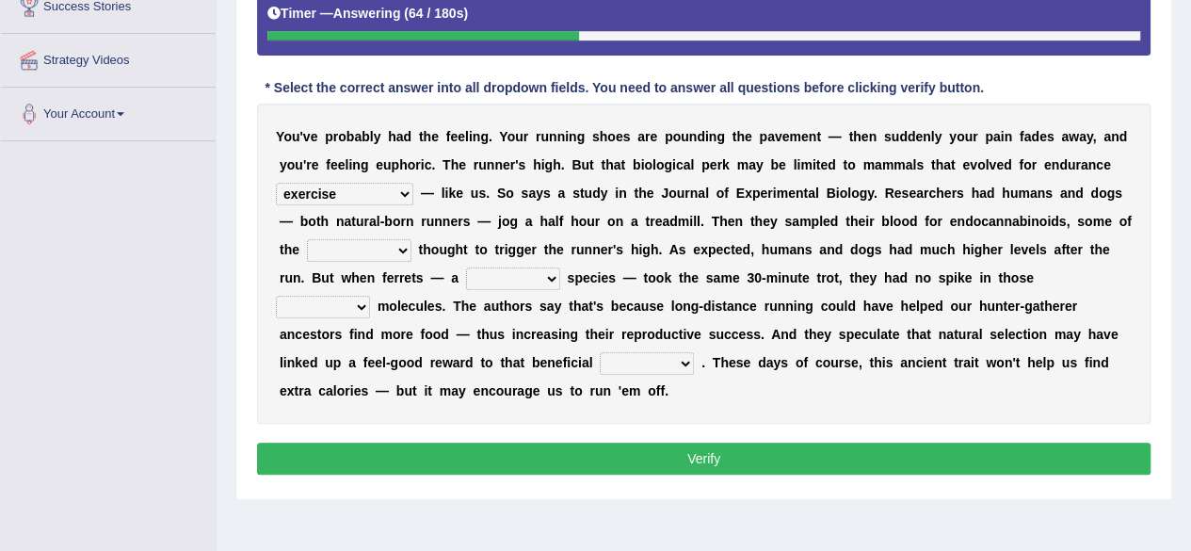
select select "compounds"
click at [411, 239] on select "almshouse turnarounds compounds foxhounds" at bounding box center [359, 250] width 104 height 23
click at [560, 267] on select "excellency merely faerie sedentary" at bounding box center [513, 278] width 94 height 23
select select "sedentary"
click at [560, 267] on select "excellency merely faerie sedentary" at bounding box center [513, 278] width 94 height 23
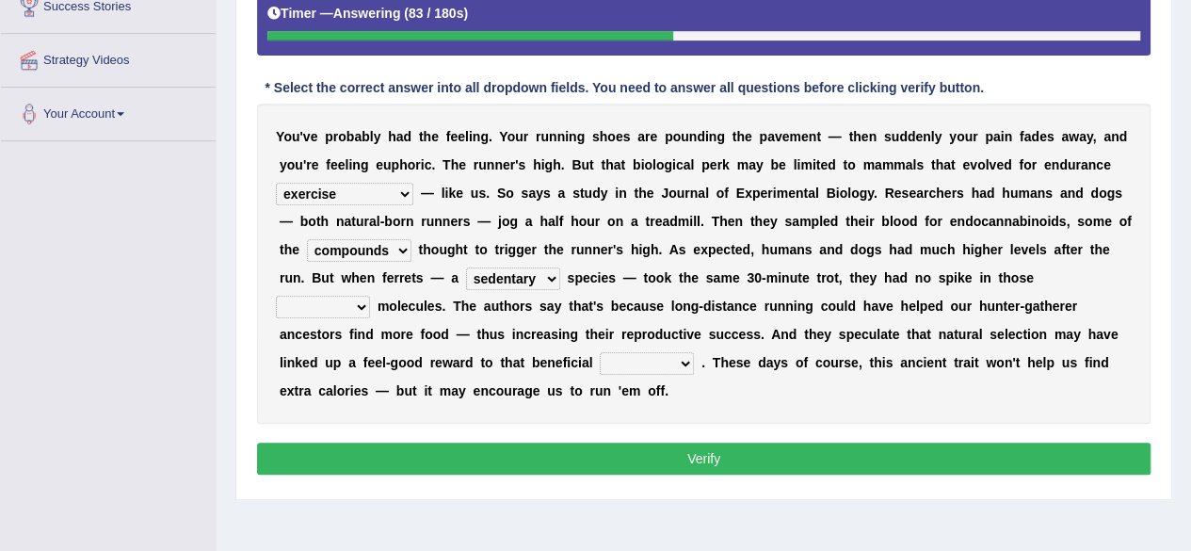
click at [370, 296] on select "groaned feel-good inchoate loaned" at bounding box center [323, 307] width 94 height 23
select select "groaned"
click at [370, 296] on select "groaned feel-good inchoate loaned" at bounding box center [323, 307] width 94 height 23
click at [694, 352] on select "wager exchanger behavior regulator" at bounding box center [647, 363] width 94 height 23
select select "behavior"
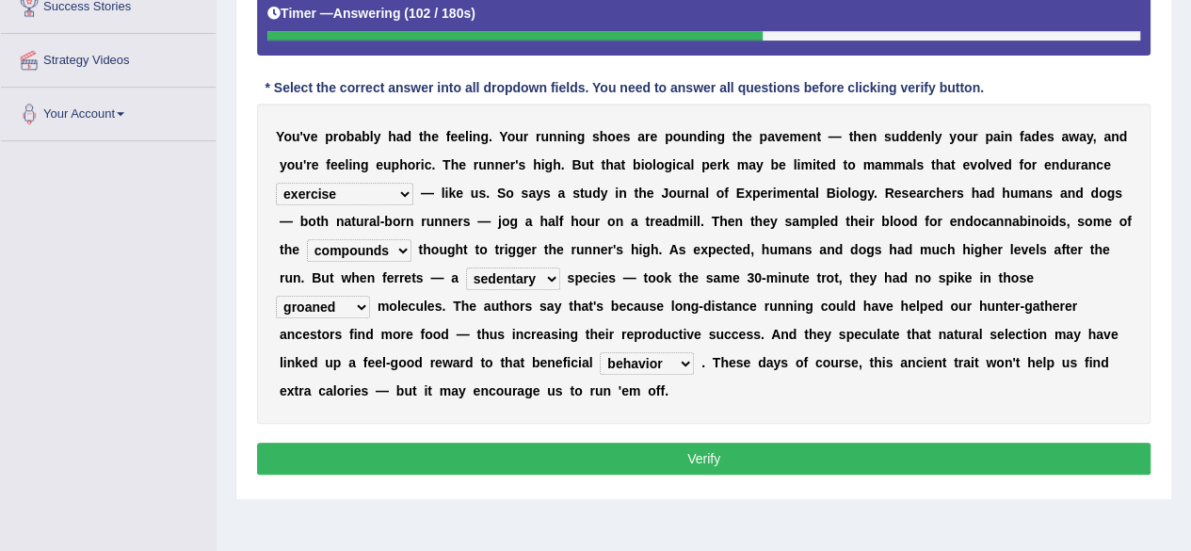
click at [694, 352] on select "wager exchanger behavior regulator" at bounding box center [647, 363] width 94 height 23
click at [693, 442] on button "Verify" at bounding box center [703, 458] width 893 height 32
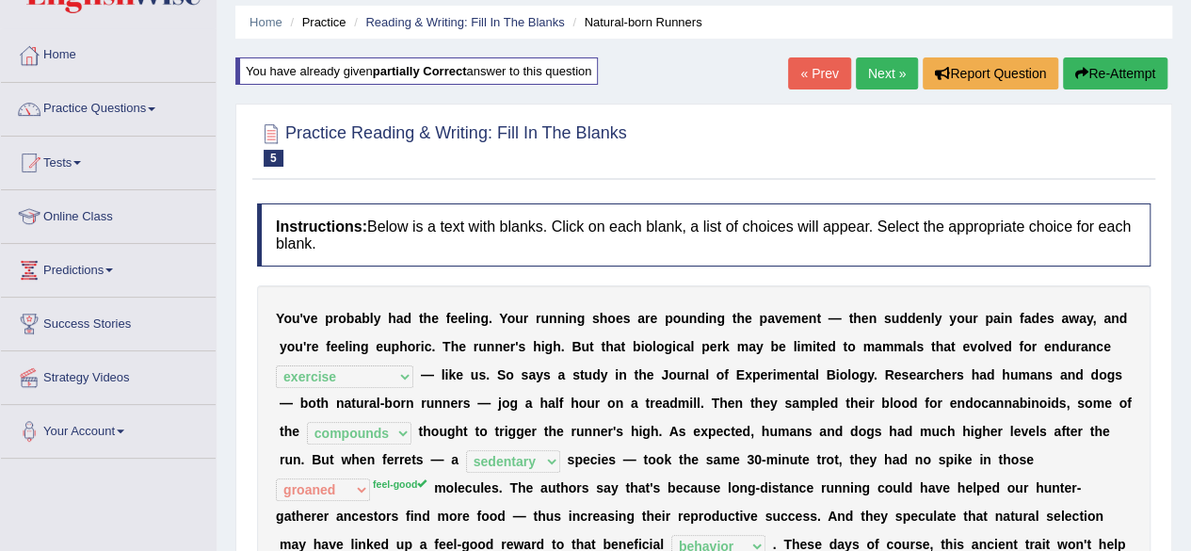
scroll to position [62, 0]
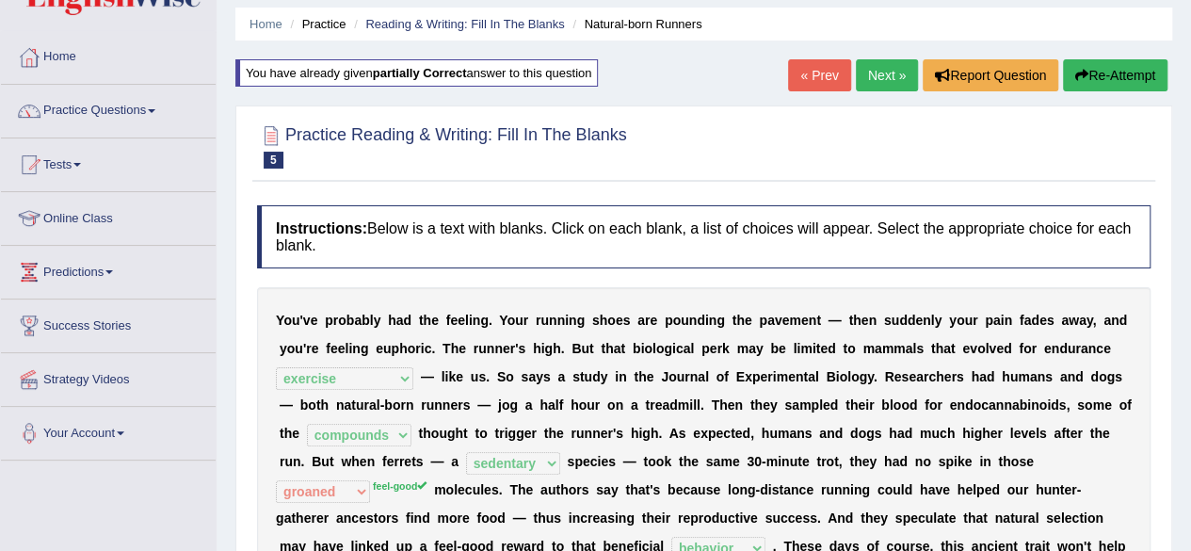
click at [879, 75] on link "Next »" at bounding box center [887, 75] width 62 height 32
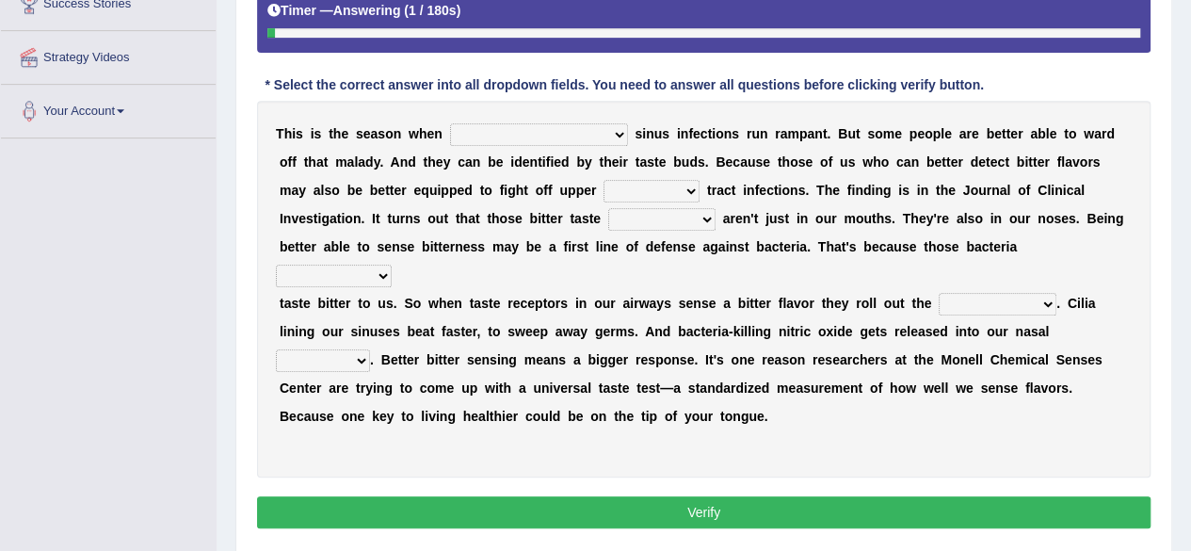
click at [508, 135] on select "conventicle atheist bacterial prissier" at bounding box center [539, 134] width 178 height 23
select select "bacterial"
click at [450, 123] on select "conventicle atheist bacterial prissier" at bounding box center [539, 134] width 178 height 23
click at [603, 191] on select "faulty respiratory togae gawky" at bounding box center [651, 191] width 96 height 23
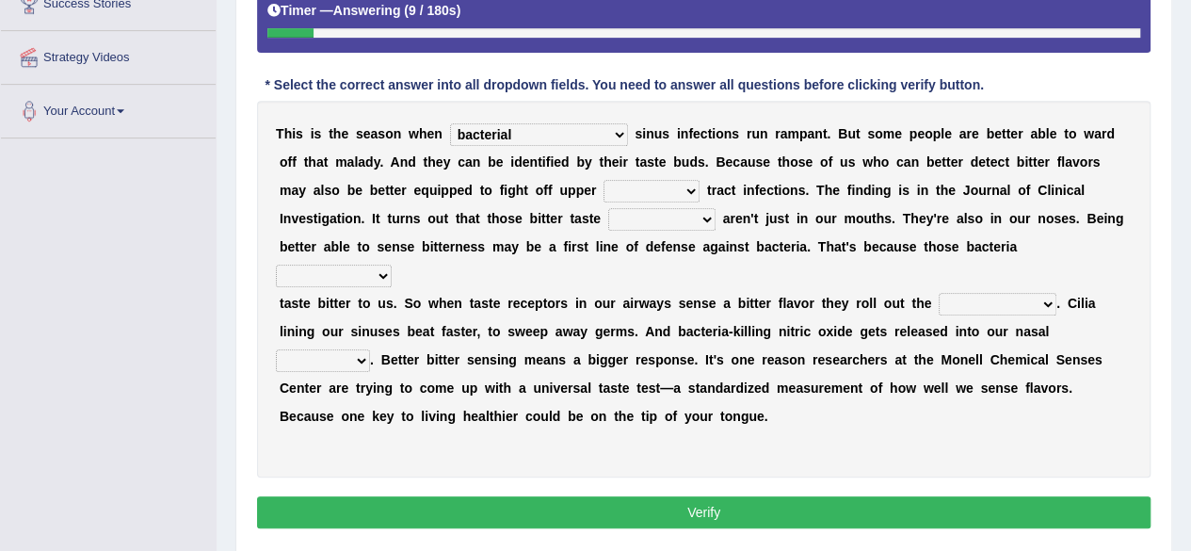
select select "respiratory"
click at [603, 180] on select "faulty respiratory togae gawky" at bounding box center [651, 191] width 96 height 23
click at [391, 202] on div "T h i s i s t h e s e a s o n w h e n conventicle atheist bacterial prissier s …" at bounding box center [703, 289] width 893 height 377
click at [608, 217] on select "depressions dinners submissions receptors" at bounding box center [661, 219] width 107 height 23
select select "receptors"
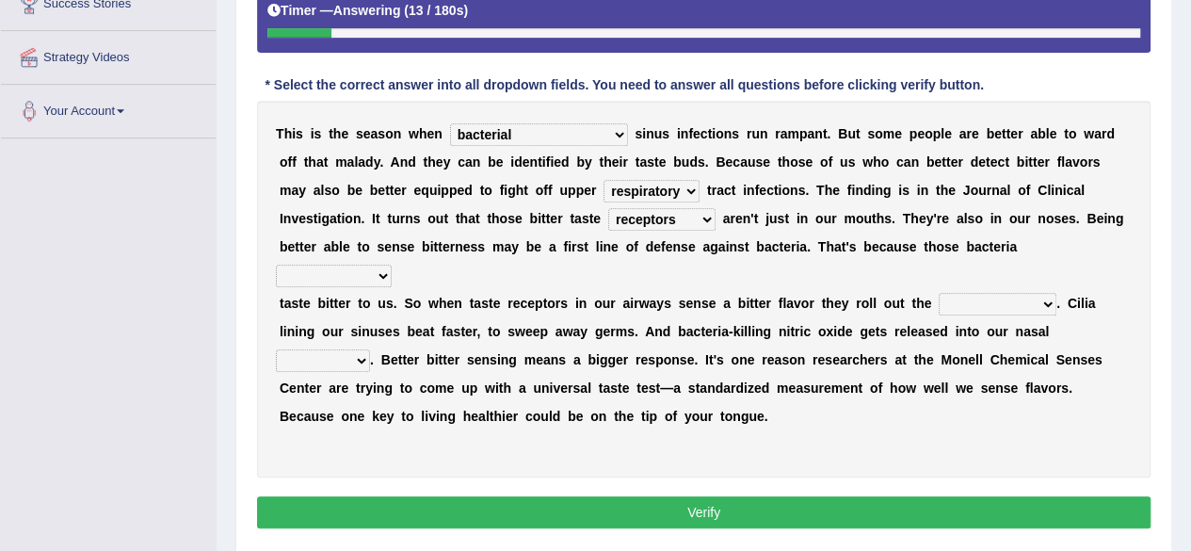
click at [608, 208] on select "depressions dinners submissions receptors" at bounding box center [661, 219] width 107 height 23
click at [392, 265] on select "purposelessly actually diagonally providently" at bounding box center [334, 276] width 116 height 23
select select "actually"
click at [392, 265] on select "purposelessly actually diagonally providently" at bounding box center [334, 276] width 116 height 23
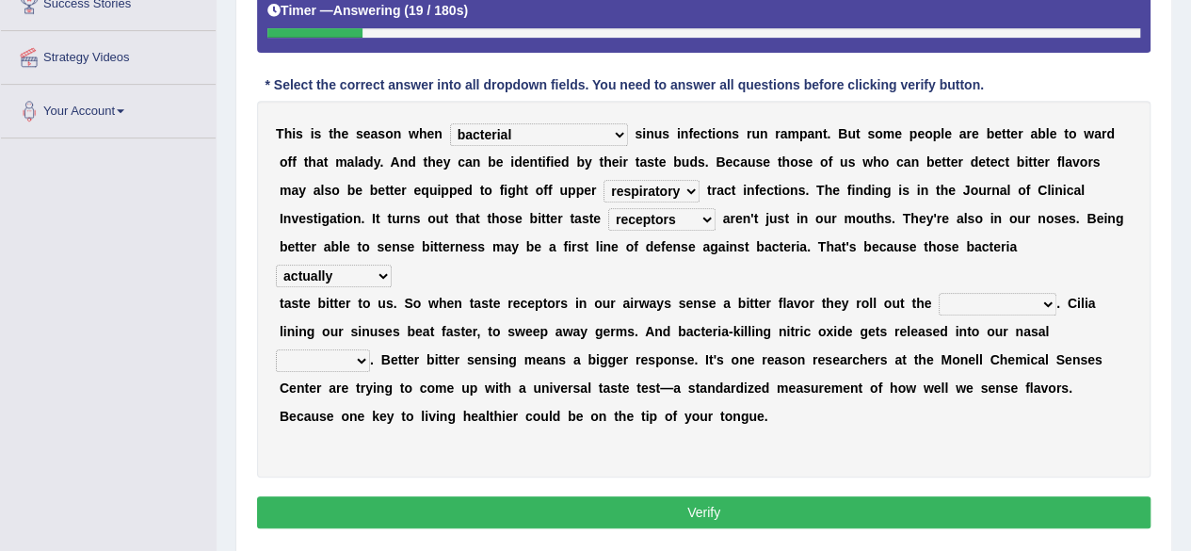
click at [392, 265] on select "purposelessly actually diagonally providently" at bounding box center [334, 276] width 116 height 23
click at [939, 293] on select "defenses contradictions chestnuts pelvis" at bounding box center [998, 304] width 118 height 23
select select "defenses"
click at [939, 293] on select "defenses contradictions chestnuts pelvis" at bounding box center [998, 304] width 118 height 23
click at [370, 349] on select "causalities localities infirmities cavities" at bounding box center [323, 360] width 94 height 23
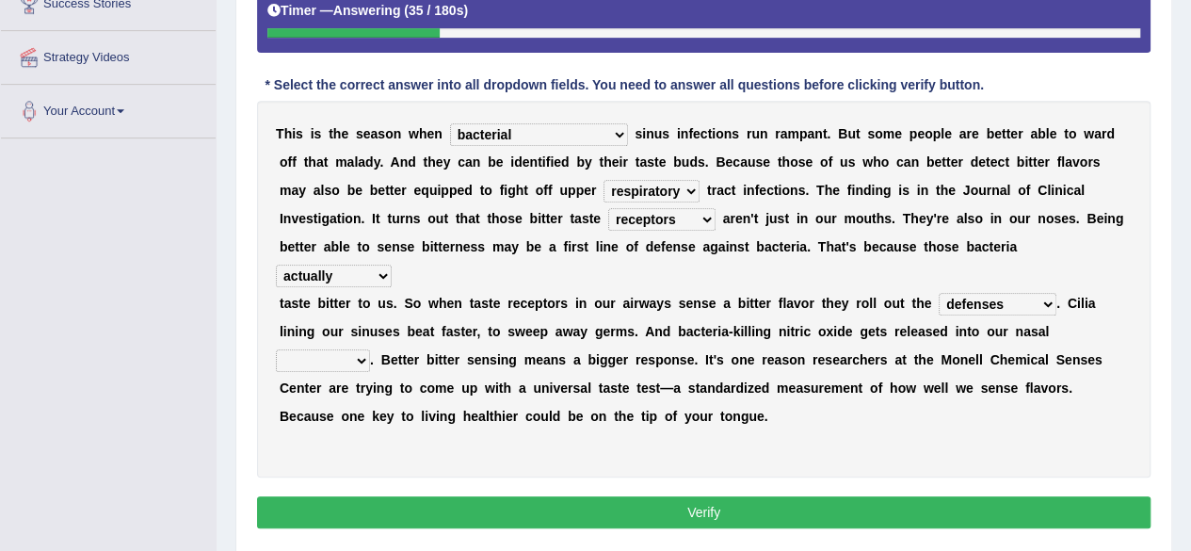
select select "cavities"
click at [370, 349] on select "causalities localities infirmities cavities" at bounding box center [323, 360] width 94 height 23
click at [710, 496] on button "Verify" at bounding box center [703, 512] width 893 height 32
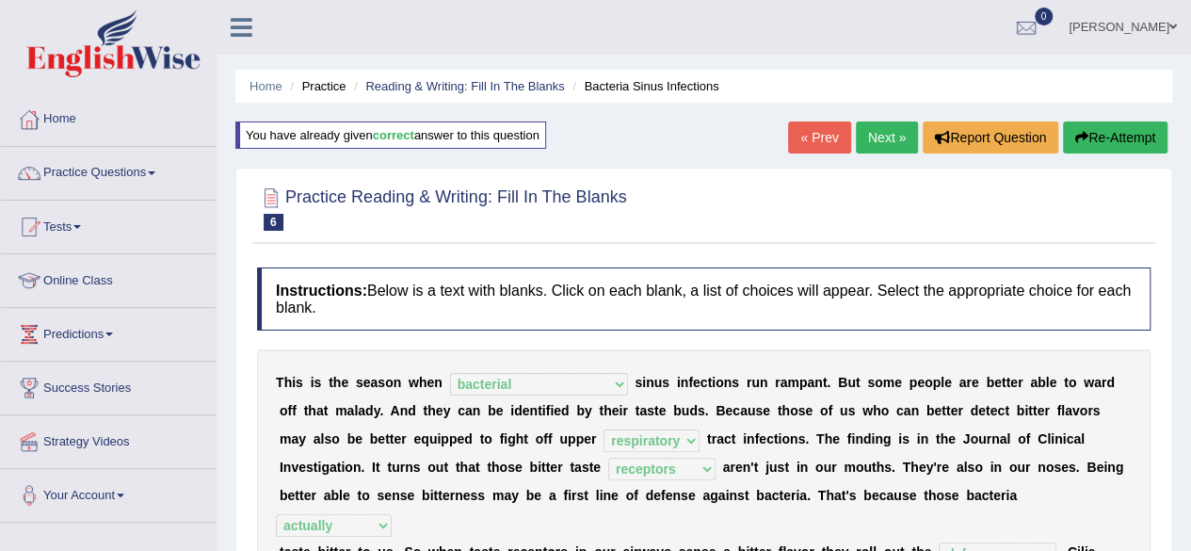
click at [894, 125] on link "Next »" at bounding box center [887, 137] width 62 height 32
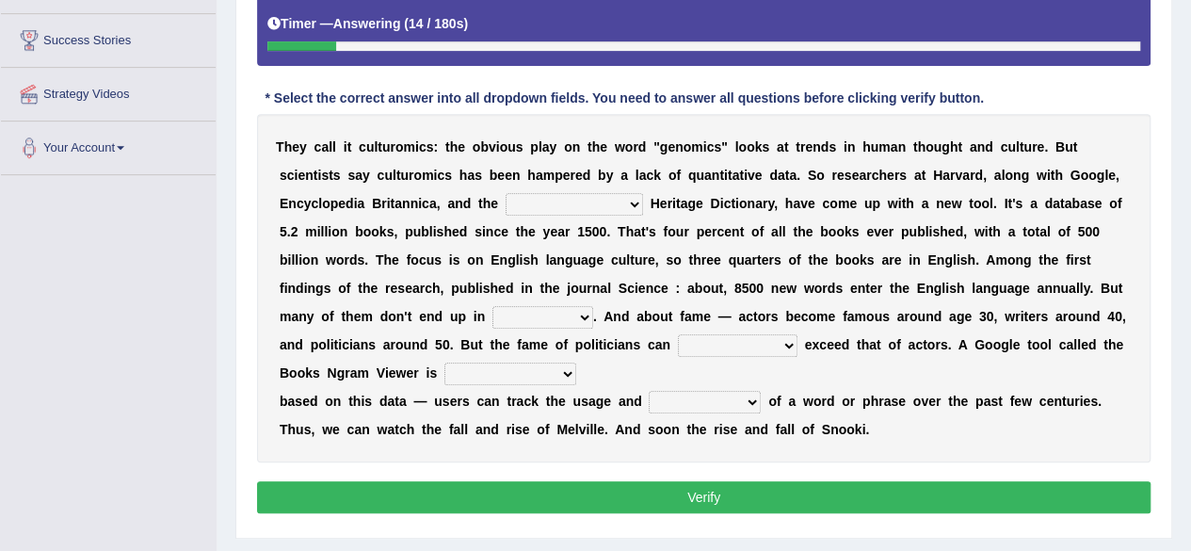
click at [506, 199] on select "Mettlesome Silicon Acetaminophen American" at bounding box center [574, 204] width 137 height 23
select select "American"
click at [506, 193] on select "Mettlesome Silicon Acetaminophen American" at bounding box center [574, 204] width 137 height 23
click at [593, 306] on select "veterinaries fairies dictionaries smithies" at bounding box center [542, 317] width 101 height 23
select select "dictionaries"
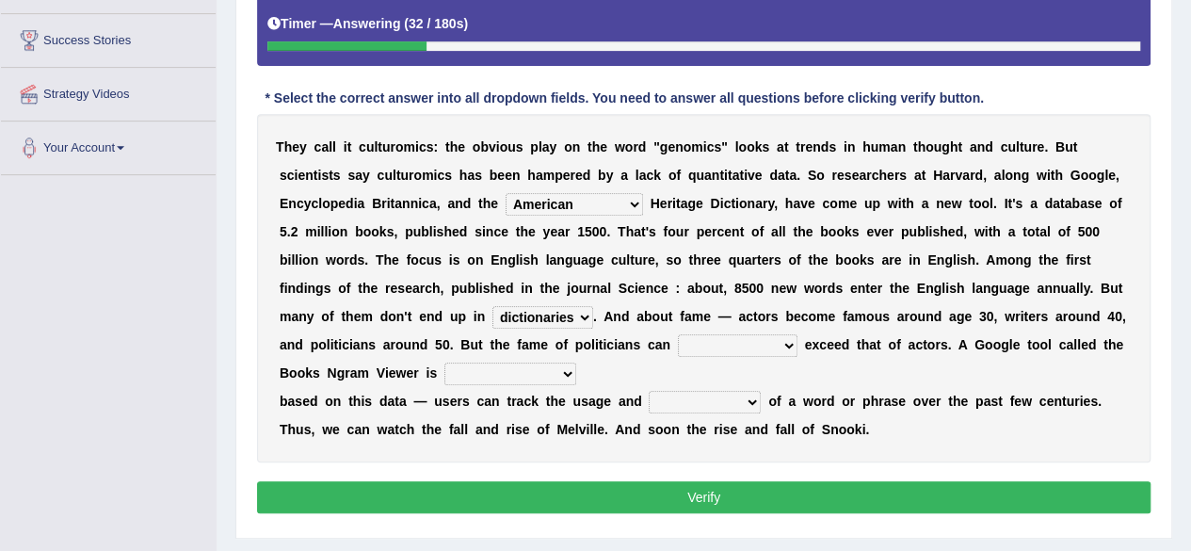
click at [593, 306] on select "veterinaries fairies dictionaries smithies" at bounding box center [542, 317] width 101 height 23
click at [678, 340] on select "intelligibly eventually venturesomely preferably" at bounding box center [738, 345] width 120 height 23
select select "eventually"
click at [678, 334] on select "intelligibly eventually venturesomely preferably" at bounding box center [738, 345] width 120 height 23
click at [576, 362] on select "nonoccupational nonbreakable trainable available" at bounding box center [510, 373] width 132 height 23
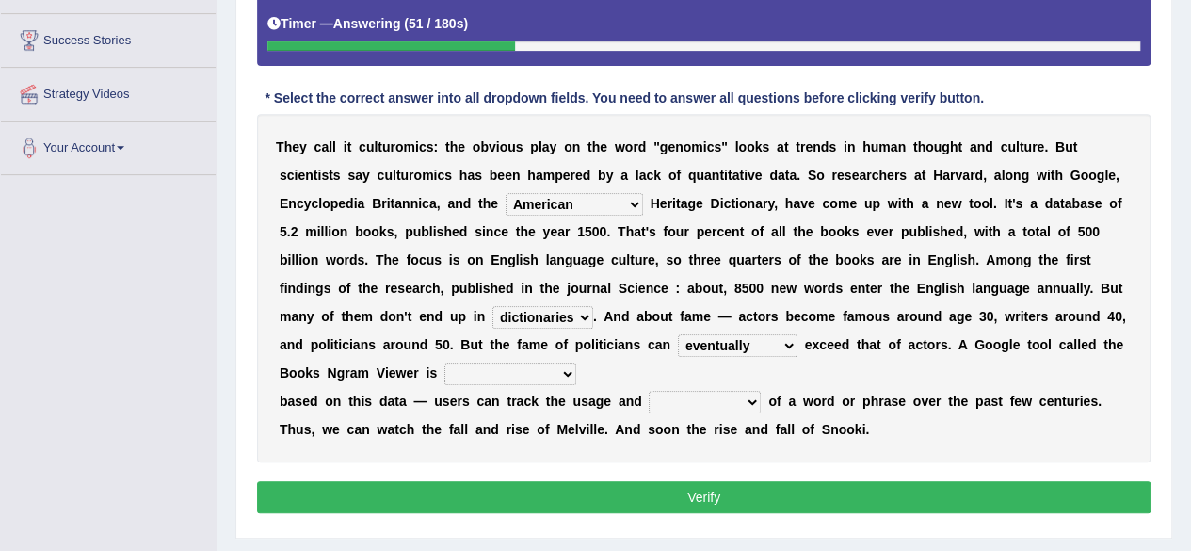
select select "available"
click at [576, 362] on select "nonoccupational nonbreakable trainable available" at bounding box center [510, 373] width 132 height 23
click at [650, 391] on select "frequency derisory drearily inappreciably" at bounding box center [705, 402] width 112 height 23
click at [453, 423] on div "T h e y c a l l i t c u l t u r o m i c s : t h e o b v i o u s p l a y o n t h…" at bounding box center [703, 288] width 893 height 348
click at [661, 391] on select "frequency derisory drearily inappreciably" at bounding box center [705, 402] width 112 height 23
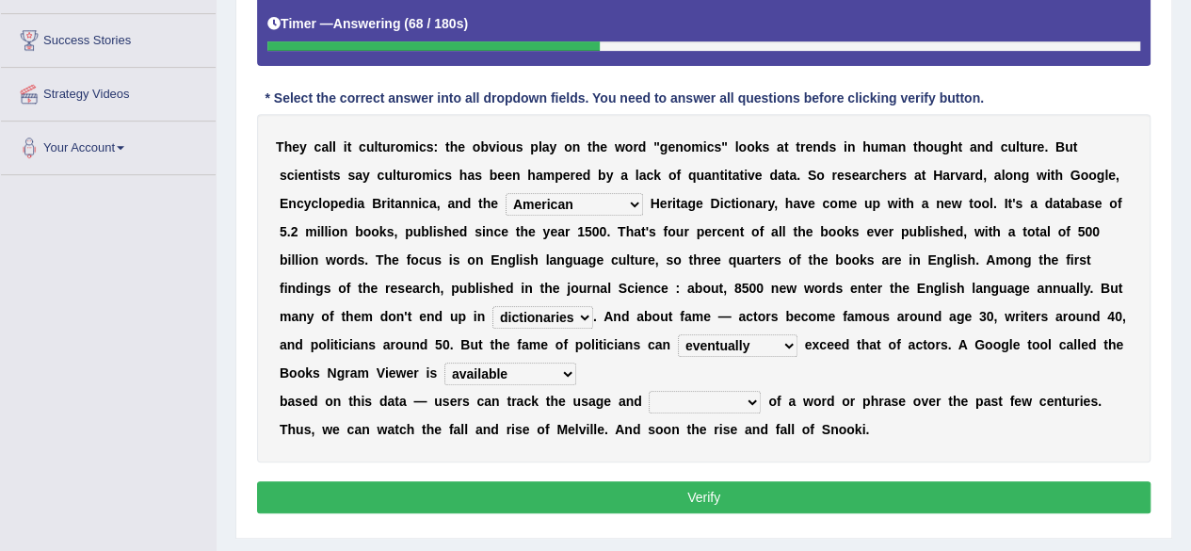
select select "frequency"
click at [649, 391] on select "frequency derisory drearily inappreciably" at bounding box center [705, 402] width 112 height 23
click at [678, 337] on select "intelligibly eventually venturesomely preferably" at bounding box center [738, 345] width 120 height 23
click at [678, 334] on select "intelligibly eventually venturesomely preferably" at bounding box center [738, 345] width 120 height 23
click at [576, 362] on select "nonoccupational nonbreakable trainable available" at bounding box center [510, 373] width 132 height 23
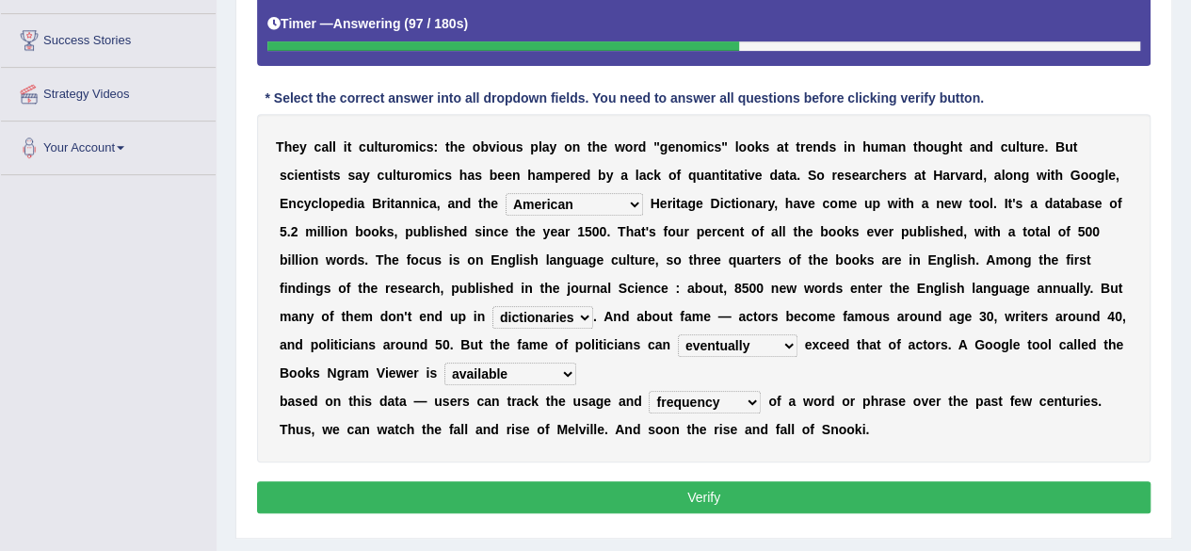
click at [576, 362] on select "nonoccupational nonbreakable trainable available" at bounding box center [510, 373] width 132 height 23
click at [706, 481] on button "Verify" at bounding box center [703, 497] width 893 height 32
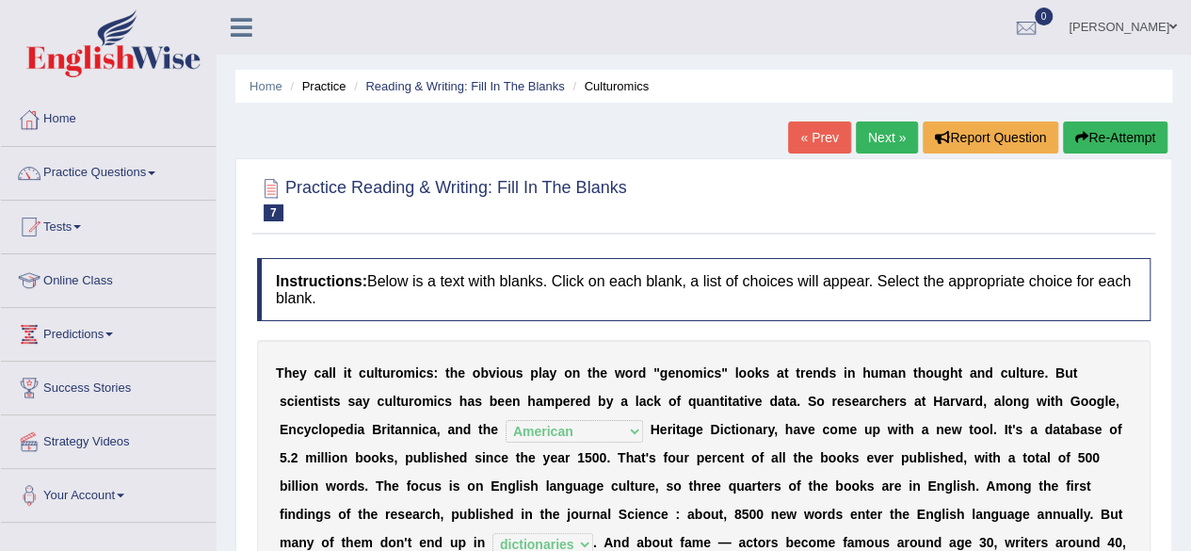
click at [872, 138] on link "Next »" at bounding box center [887, 137] width 62 height 32
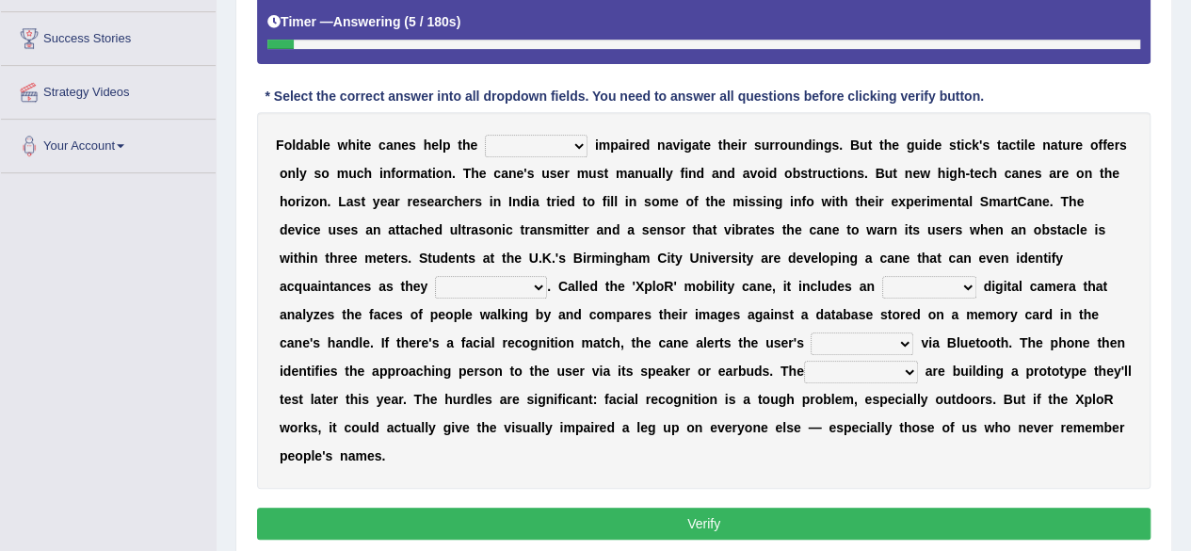
scroll to position [351, 0]
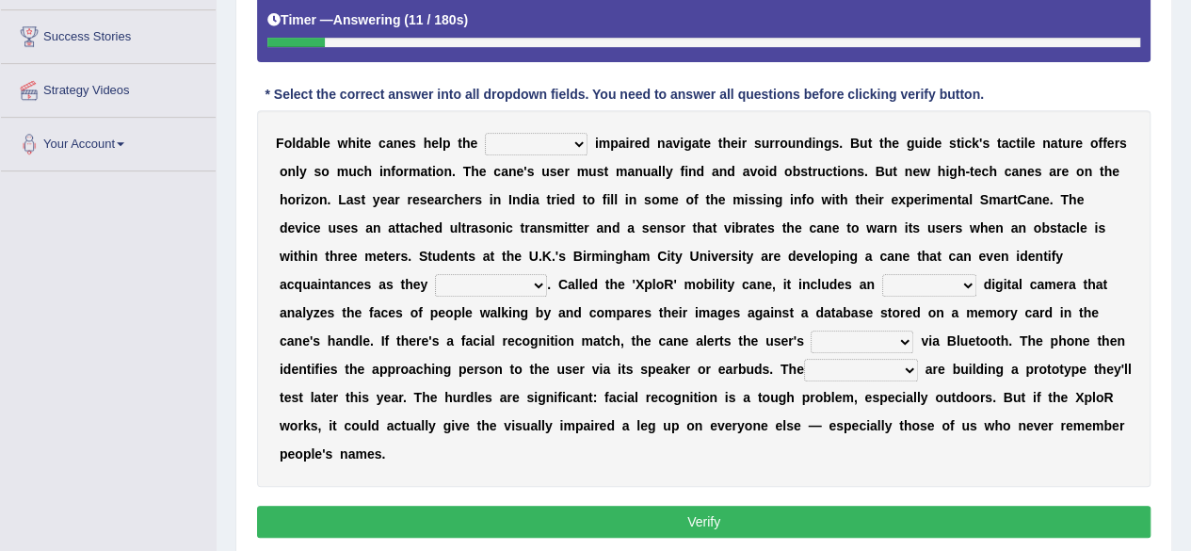
click at [523, 146] on select "felicity insensitivity visually malleability" at bounding box center [536, 144] width 103 height 23
select select "insensitivity"
click at [485, 133] on select "felicity insensitivity visually malleability" at bounding box center [536, 144] width 103 height 23
click at [547, 274] on select "likelihood throat northernmost approach" at bounding box center [491, 285] width 112 height 23
select select "approach"
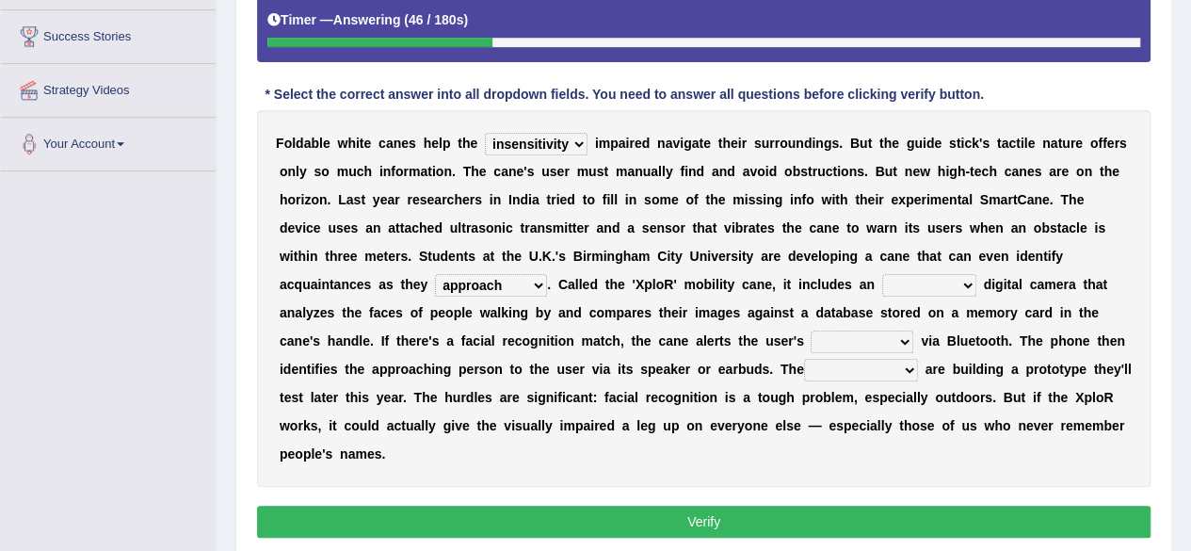
click at [547, 274] on select "likelihood throat northernmost approach" at bounding box center [491, 285] width 112 height 23
click at [882, 291] on select "untested embedded deadest skinhead" at bounding box center [929, 285] width 94 height 23
click at [882, 275] on select "untested embedded deadest skinhead" at bounding box center [929, 285] width 94 height 23
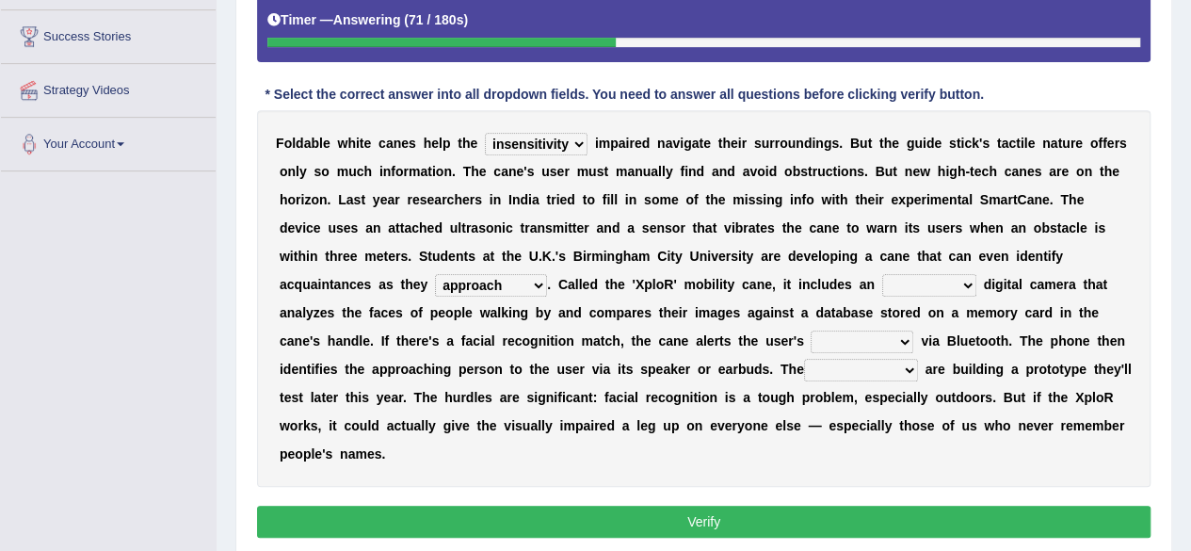
click at [882, 275] on select "untested embedded deadest skinhead" at bounding box center [929, 285] width 94 height 23
select select "skinhead"
click at [882, 274] on select "untested embedded deadest skinhead" at bounding box center [929, 285] width 94 height 23
click at [811, 330] on select "waterborne alone smartphone postpone" at bounding box center [862, 341] width 103 height 23
select select "smartphone"
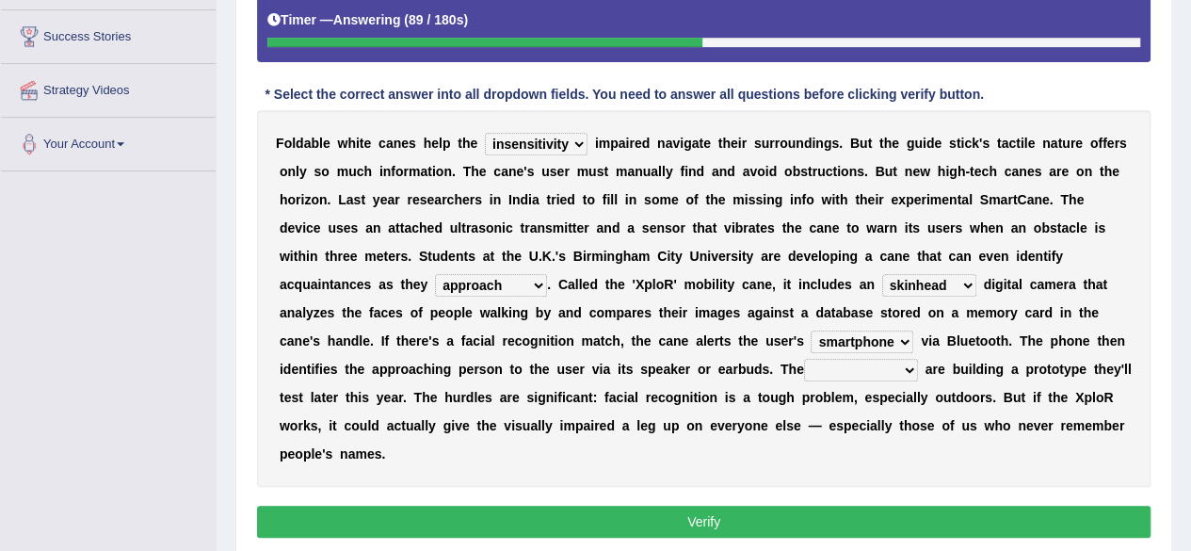
click at [811, 330] on select "waterborne alone smartphone postpone" at bounding box center [862, 341] width 103 height 23
click at [804, 371] on select "jurisprudence bootless students jukebox" at bounding box center [861, 370] width 114 height 23
select select "students"
click at [804, 359] on select "jurisprudence bootless students jukebox" at bounding box center [861, 370] width 114 height 23
click at [706, 506] on button "Verify" at bounding box center [703, 522] width 893 height 32
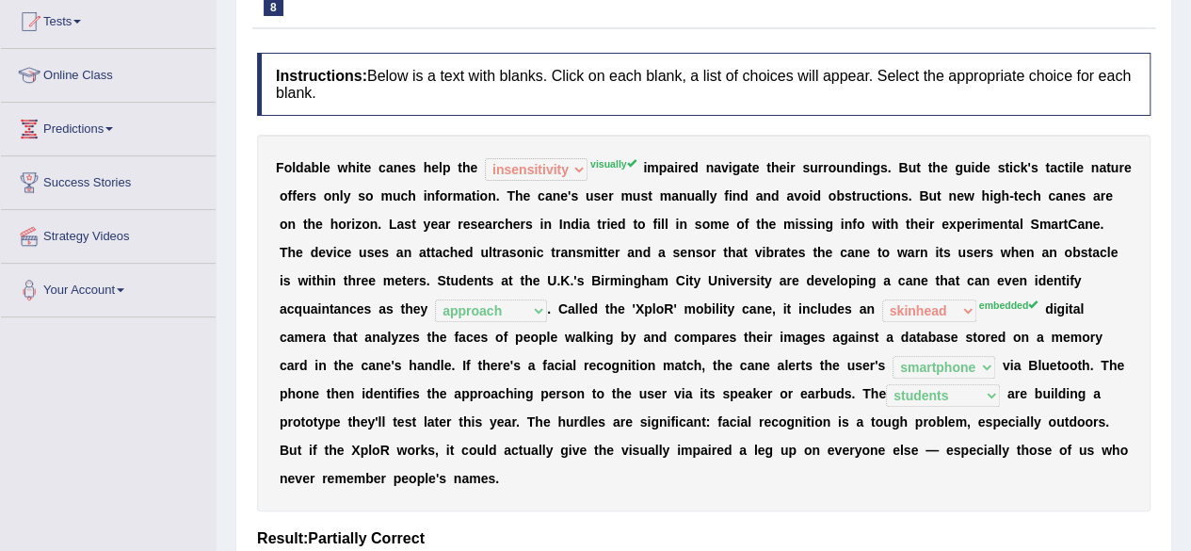
scroll to position [202, 0]
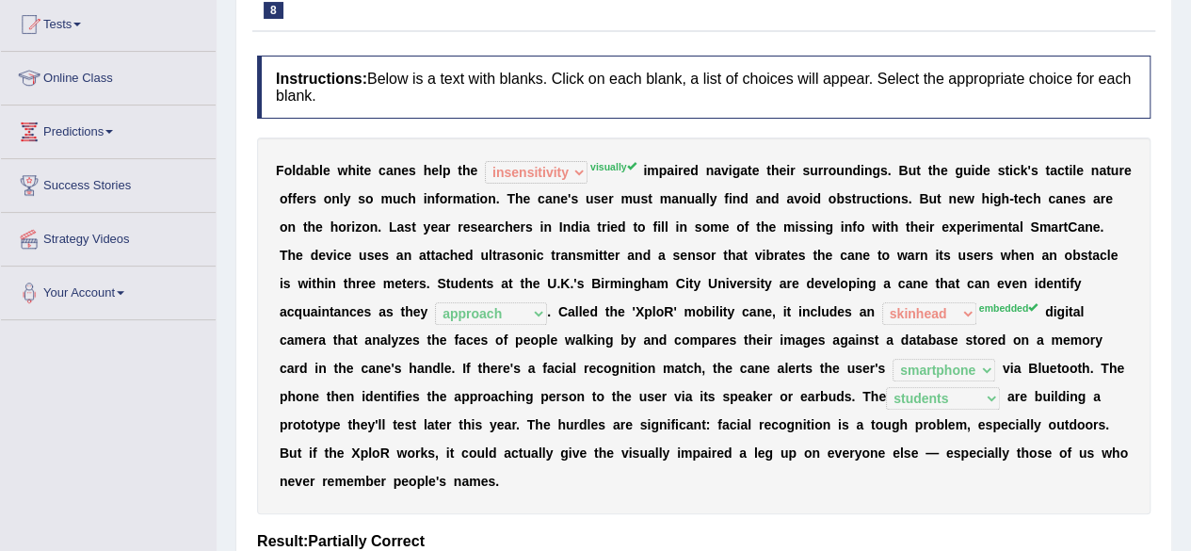
click at [979, 308] on sup "embedded" at bounding box center [1008, 307] width 59 height 11
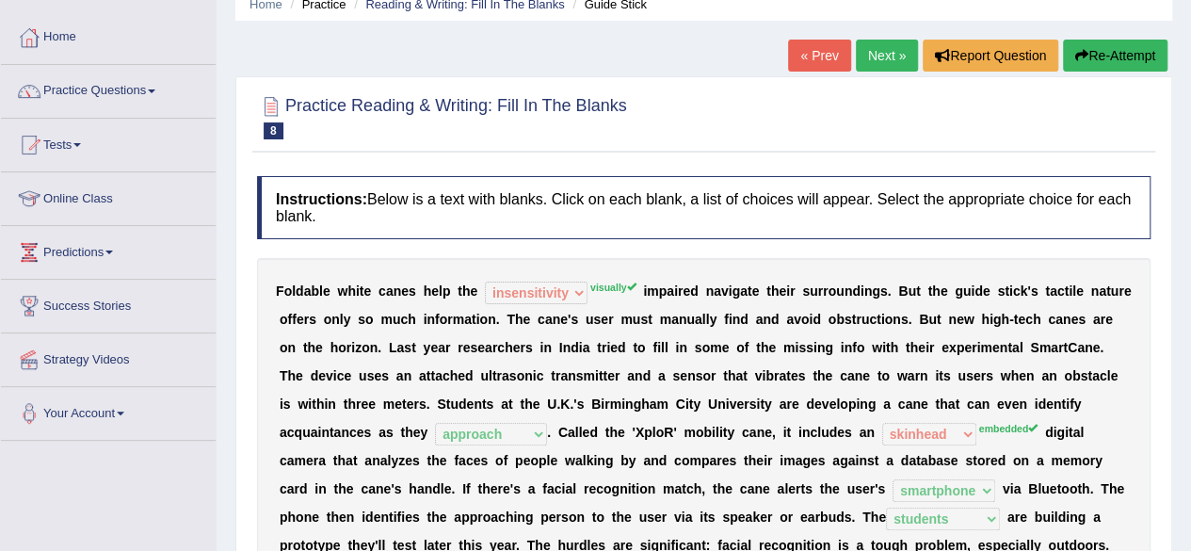
scroll to position [72, 0]
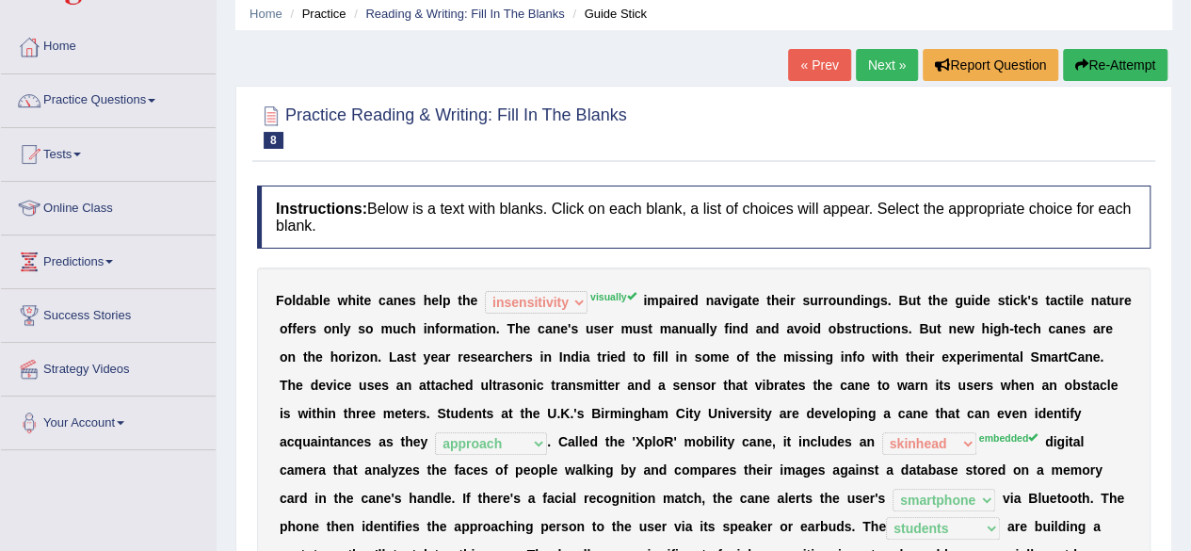
click at [885, 59] on link "Next »" at bounding box center [887, 65] width 62 height 32
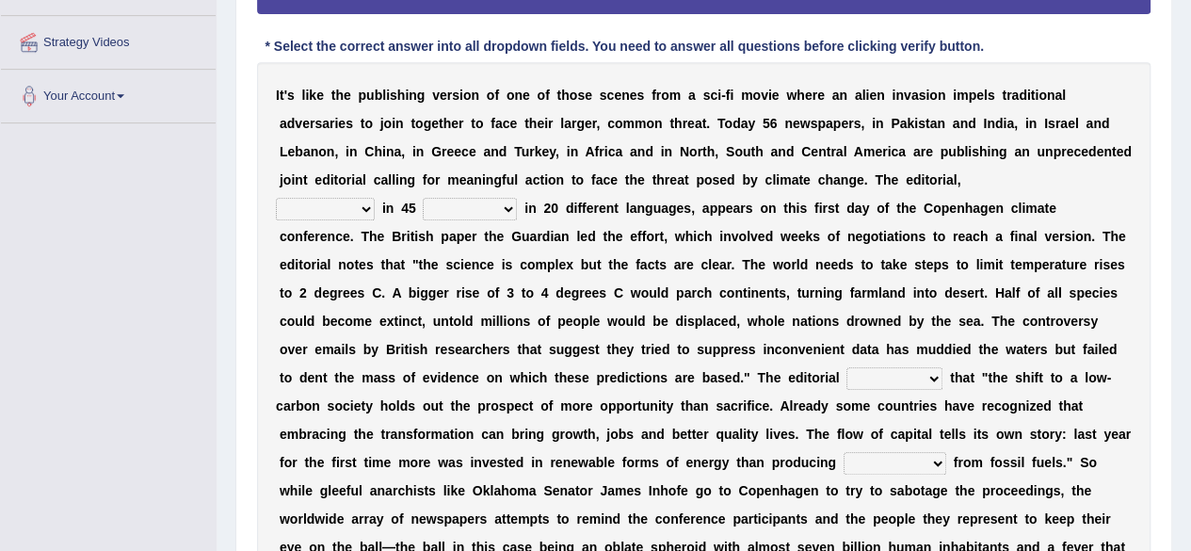
click at [352, 207] on select "published publicized burnished transmitted" at bounding box center [325, 209] width 99 height 23
select select "published"
click at [276, 198] on select "published publicized burnished transmitted" at bounding box center [325, 209] width 99 height 23
click at [469, 200] on select "clans countries continents terraces" at bounding box center [470, 209] width 94 height 23
select select "countries"
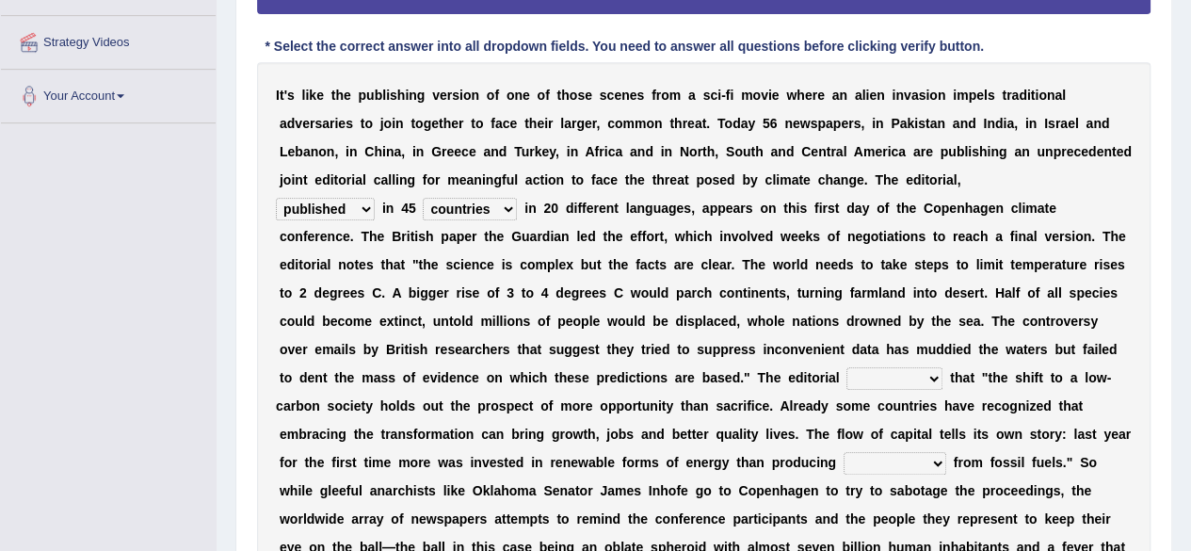
click at [423, 198] on select "clans countries continents terraces" at bounding box center [470, 209] width 94 height 23
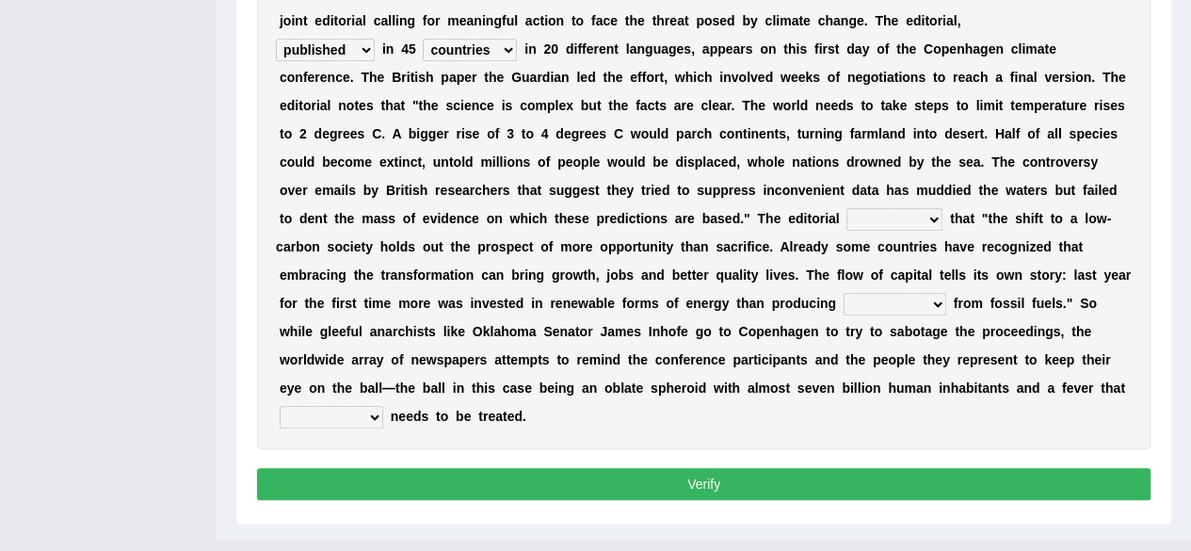
scroll to position [562, 0]
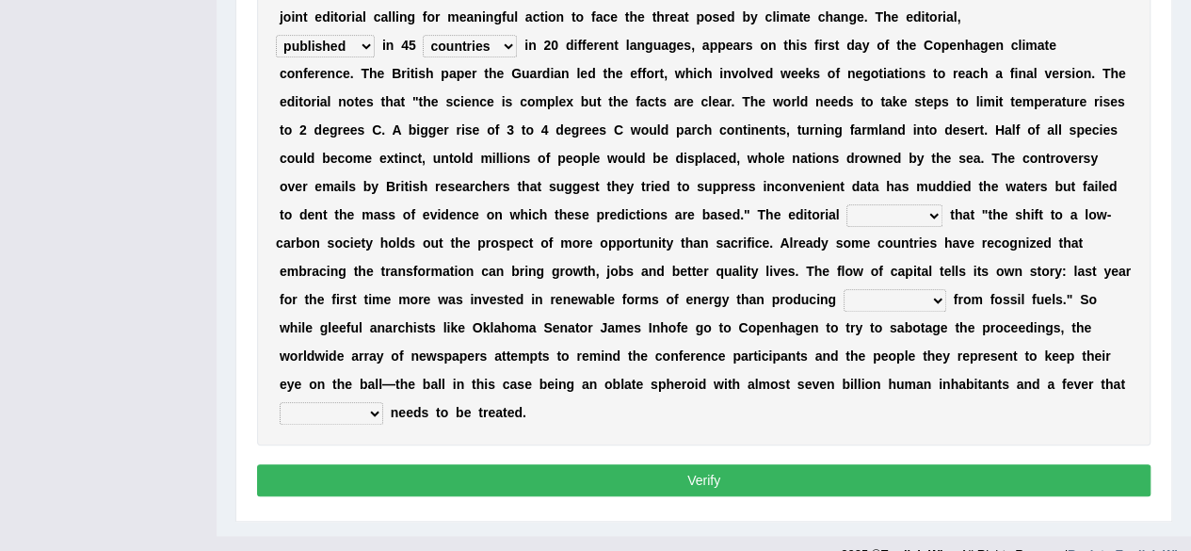
click at [846, 214] on select "modified protested recognized declined" at bounding box center [894, 215] width 96 height 23
select select "recognized"
click at [846, 204] on select "modified protested recognized declined" at bounding box center [894, 215] width 96 height 23
click at [846, 209] on select "modified protested recognized declined" at bounding box center [894, 215] width 96 height 23
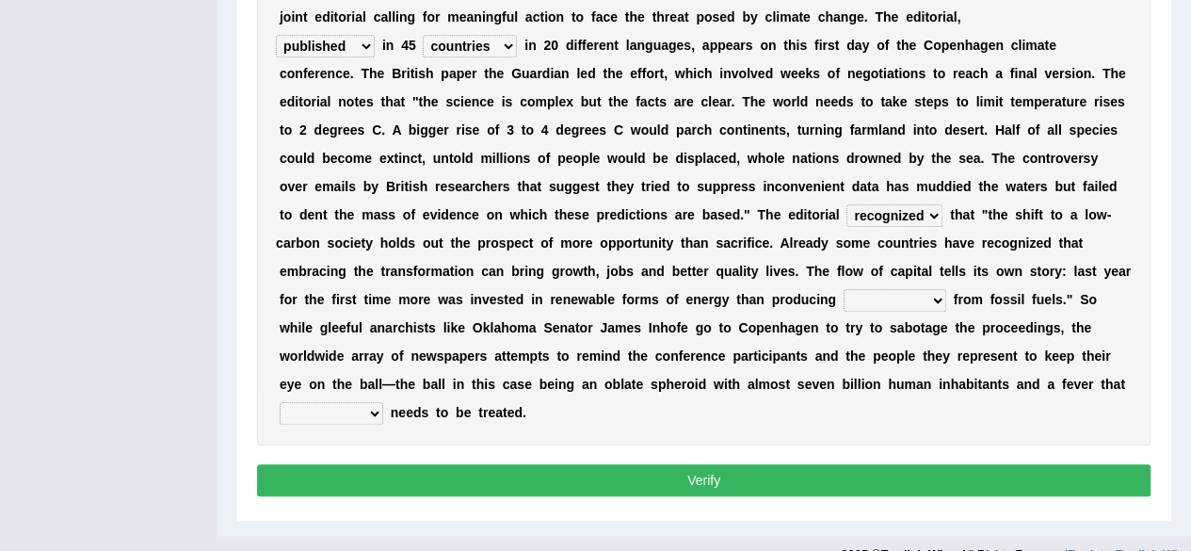
click at [843, 292] on select "electricity indivisibility negativity significance" at bounding box center [894, 300] width 103 height 23
select select "electricity"
click at [843, 289] on select "electricity indivisibility negativity significance" at bounding box center [894, 300] width 103 height 23
click at [383, 402] on select "solicitously desperately ephemerally peripherally" at bounding box center [332, 413] width 104 height 23
select select "desperately"
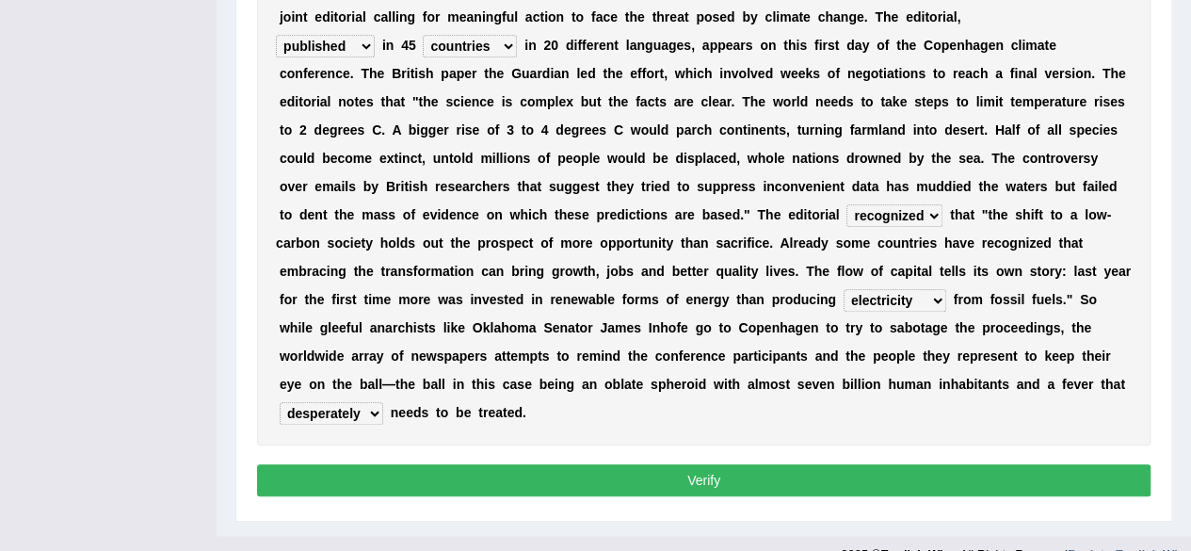
click at [383, 402] on select "solicitously desperately ephemerally peripherally" at bounding box center [332, 413] width 104 height 23
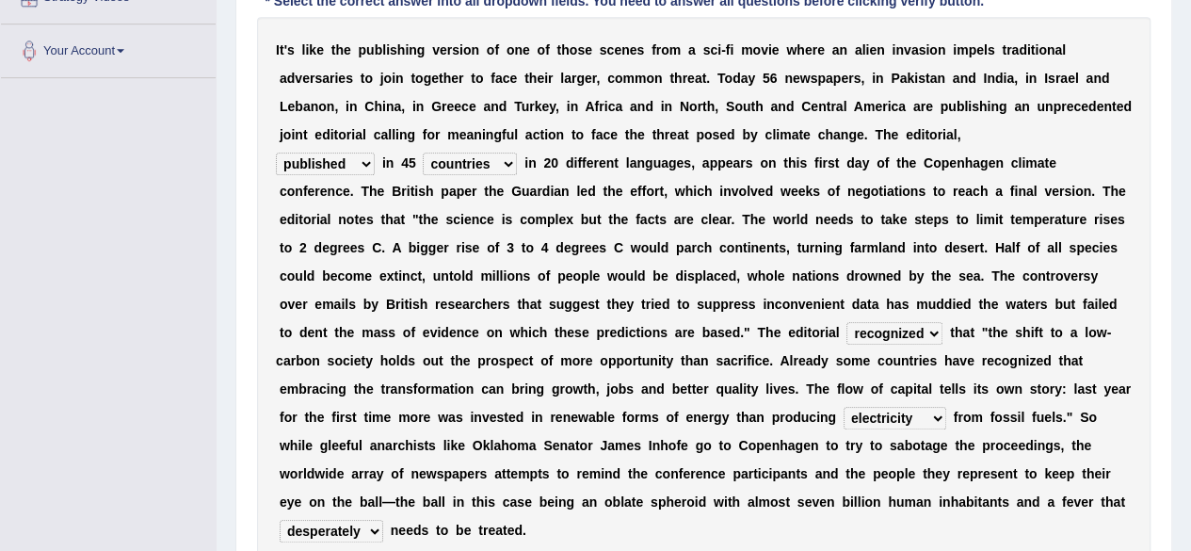
scroll to position [421, 0]
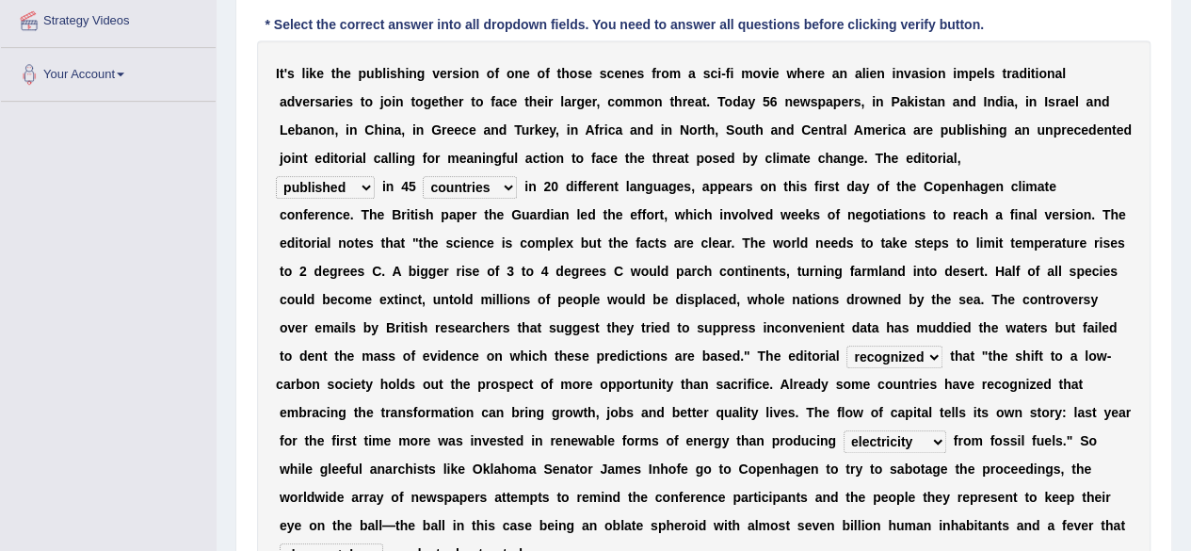
click at [846, 357] on select "modified protested recognized declined" at bounding box center [894, 356] width 96 height 23
select select "declined"
click at [846, 345] on select "modified protested recognized declined" at bounding box center [894, 356] width 96 height 23
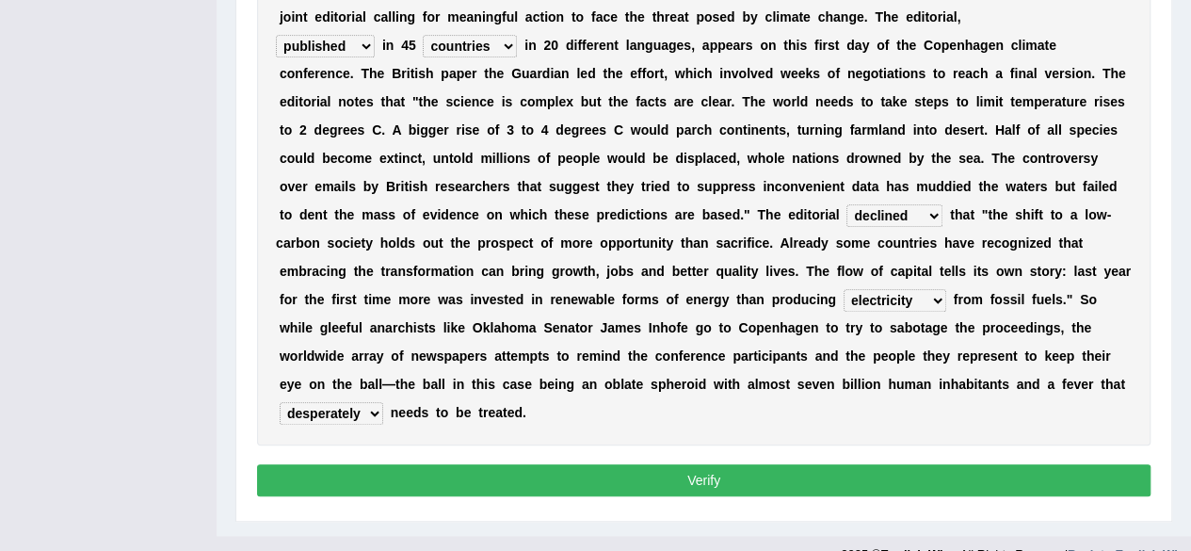
click at [717, 464] on button "Verify" at bounding box center [703, 480] width 893 height 32
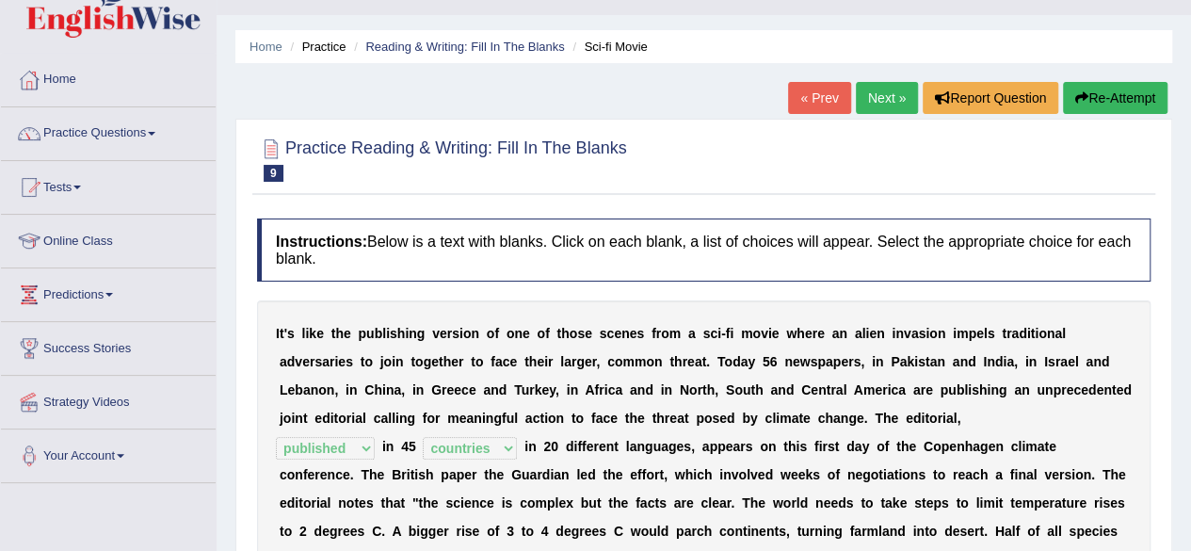
scroll to position [0, 0]
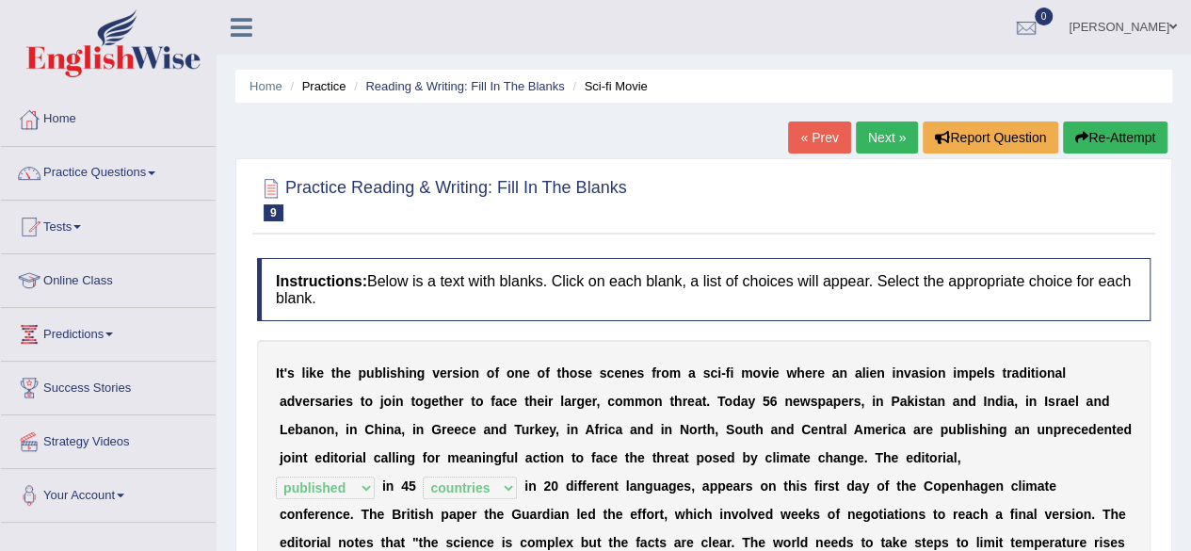
click at [887, 133] on link "Next »" at bounding box center [887, 137] width 62 height 32
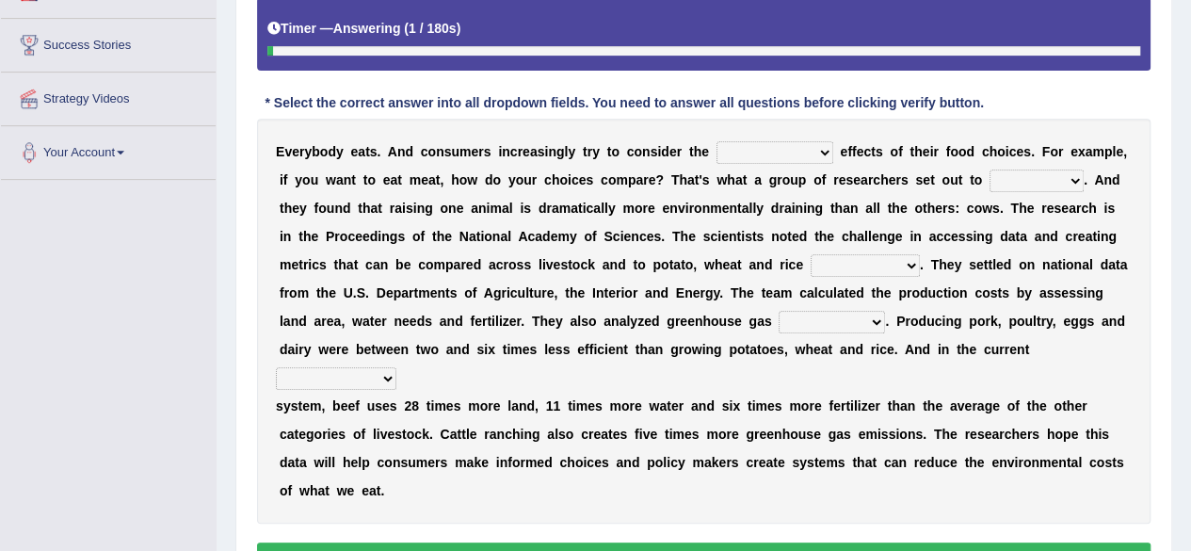
click at [757, 141] on select "spiritual economic environmental material" at bounding box center [774, 152] width 117 height 23
select select "environmental"
click at [716, 141] on select "spiritual economic environmental material" at bounding box center [774, 152] width 117 height 23
click at [989, 176] on select "exemplify squander discover purchase" at bounding box center [1036, 180] width 94 height 23
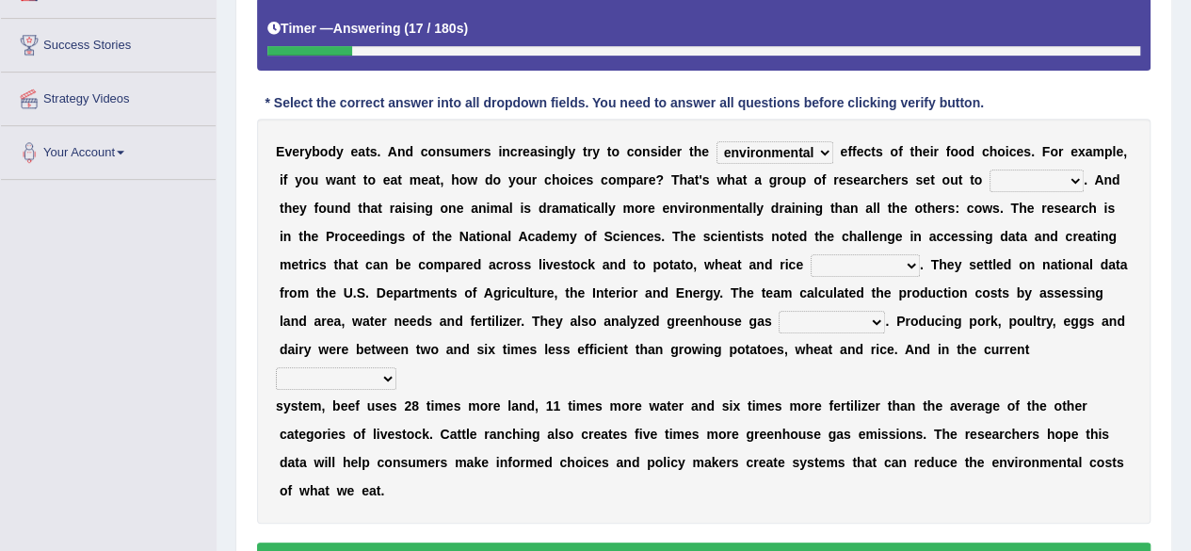
select select "discover"
click at [989, 169] on select "exemplify squander discover purchase" at bounding box center [1036, 180] width 94 height 23
click at [811, 265] on select "production corruption consumption inventory" at bounding box center [865, 265] width 109 height 23
select select "production"
click at [811, 254] on select "production corruption consumption inventory" at bounding box center [865, 265] width 109 height 23
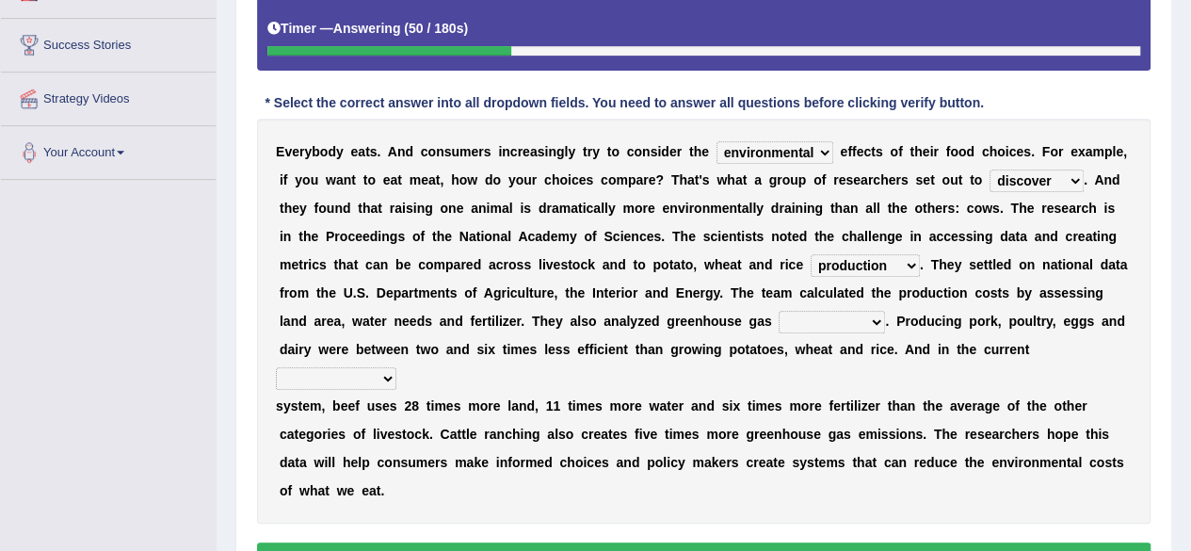
click at [779, 327] on select "conjectures manufacture emissions purification" at bounding box center [832, 322] width 106 height 23
select select "emissions"
click at [779, 311] on select "conjectures manufacture emissions purification" at bounding box center [832, 322] width 106 height 23
click at [396, 367] on select "agricultural impalpable ungrammatical terminal" at bounding box center [336, 378] width 120 height 23
select select "agricultural"
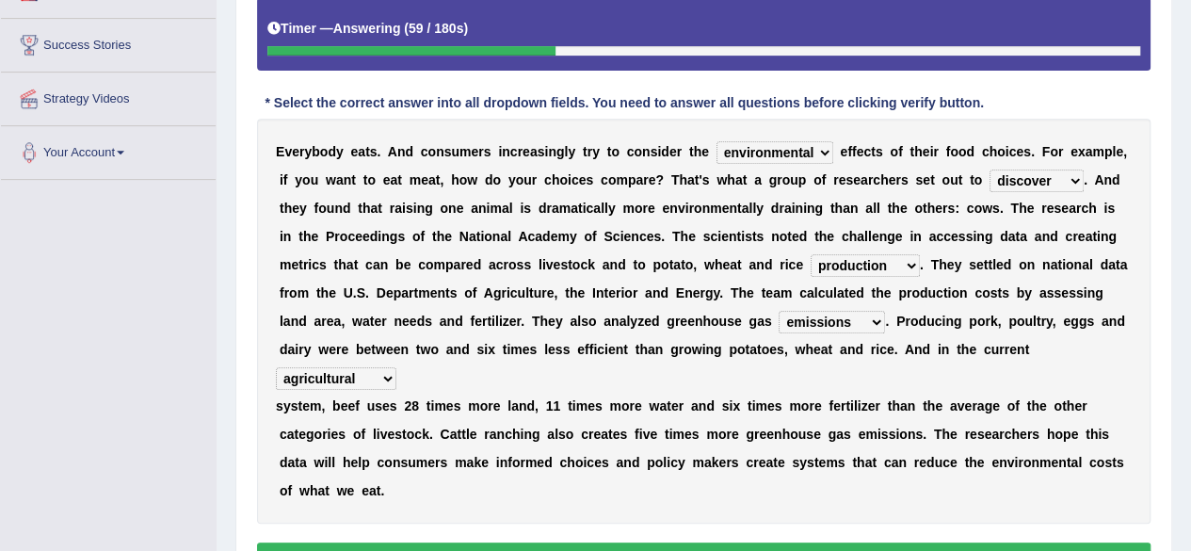
click at [396, 367] on select "agricultural impalpable ungrammatical terminal" at bounding box center [336, 378] width 120 height 23
click at [698, 542] on button "Verify" at bounding box center [703, 558] width 893 height 32
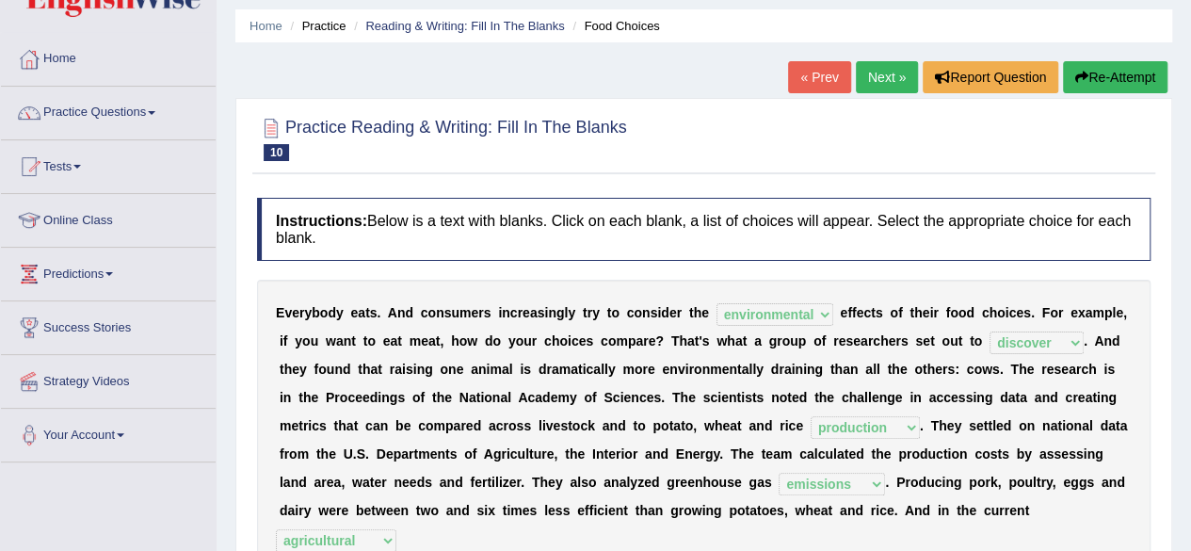
scroll to position [46, 0]
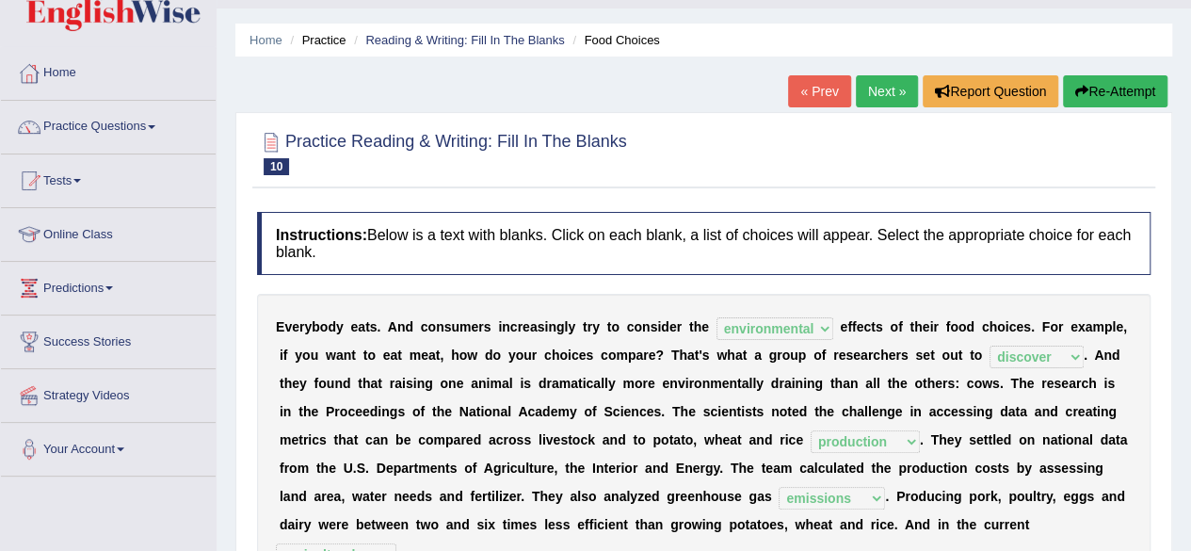
click at [883, 93] on link "Next »" at bounding box center [887, 91] width 62 height 32
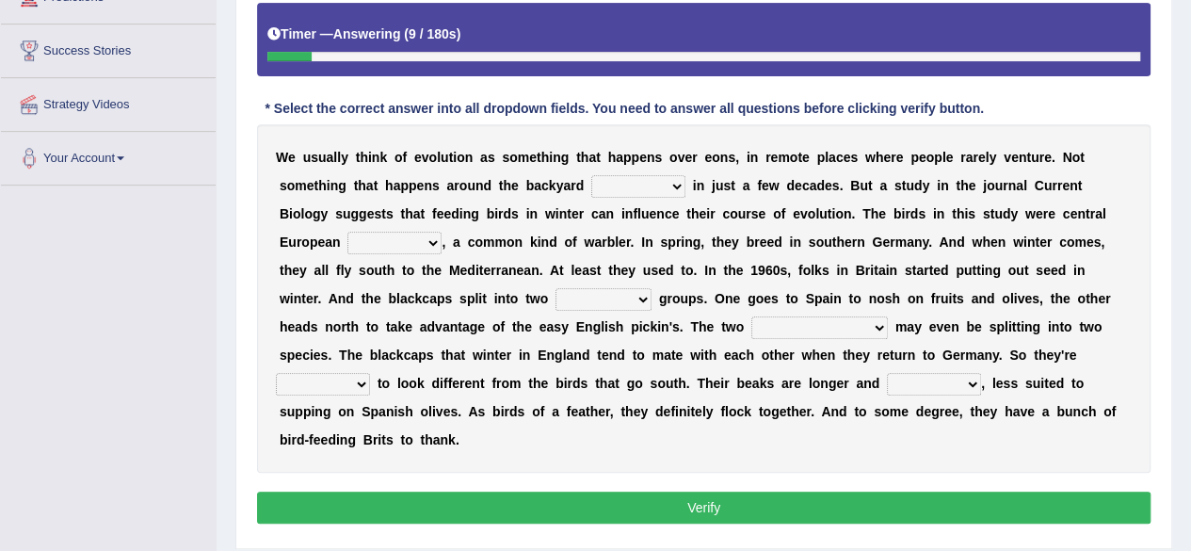
click at [591, 181] on select "beaver believer birdfeeder phonier" at bounding box center [638, 186] width 94 height 23
select select "believer"
click at [591, 175] on select "beaver believer birdfeeder phonier" at bounding box center [638, 186] width 94 height 23
click at [441, 232] on select "blackcaps pox flaps chats" at bounding box center [394, 243] width 94 height 23
select select "blackcaps"
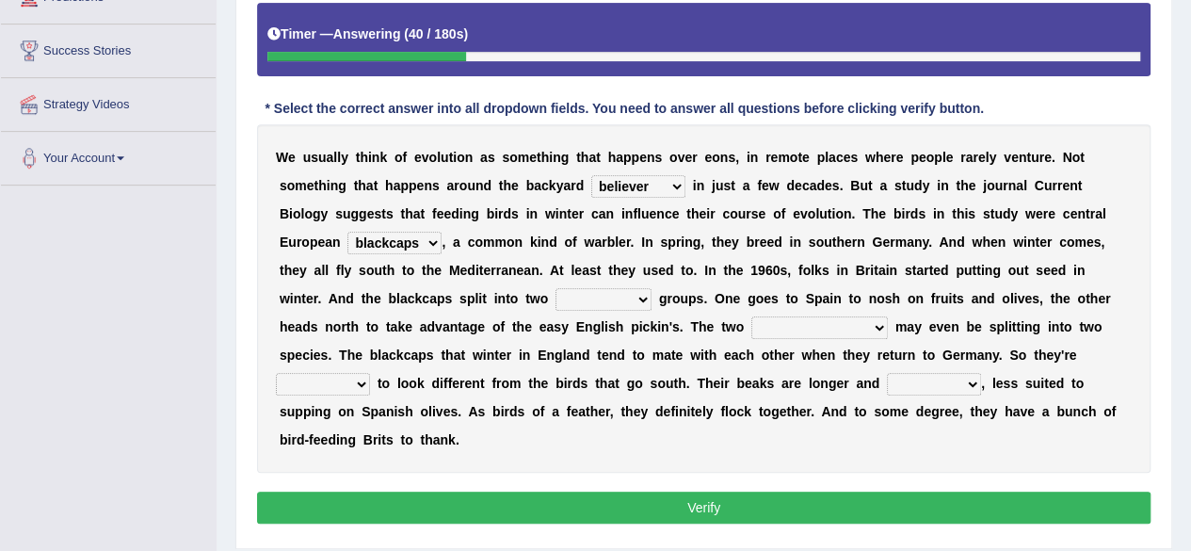
click at [441, 232] on select "blackcaps pox flaps chats" at bounding box center [394, 243] width 94 height 23
click at [651, 288] on select "distinct bit disconnect split" at bounding box center [603, 299] width 96 height 23
select select "distinct"
click at [651, 288] on select "distinct bit disconnect split" at bounding box center [603, 299] width 96 height 23
click at [751, 320] on select "elevators populations breakers contraindications" at bounding box center [819, 327] width 136 height 23
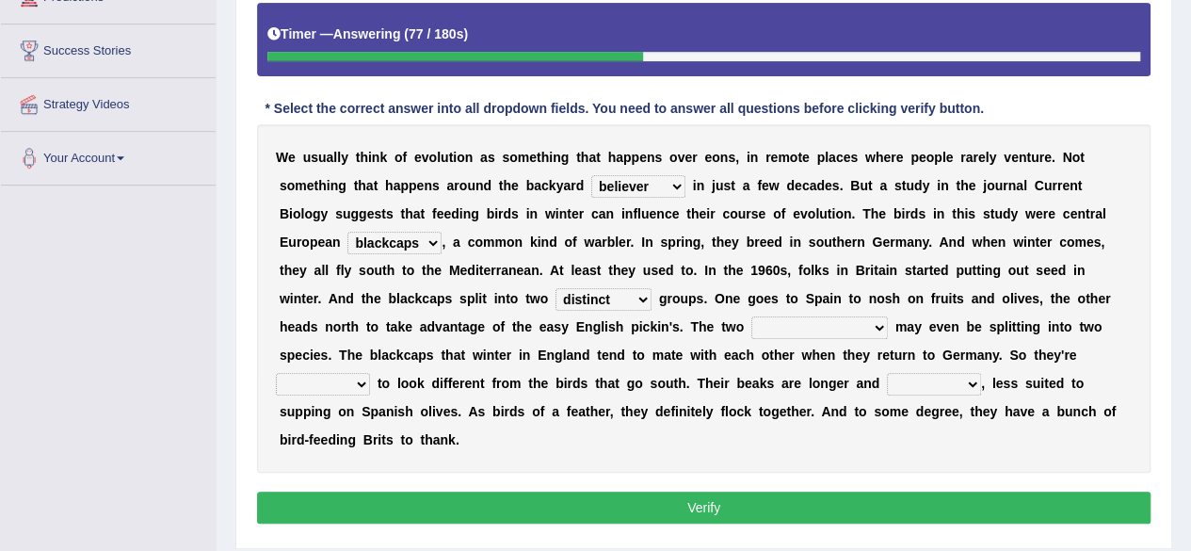
select select "populations"
click at [751, 316] on select "elevators populations breakers contraindications" at bounding box center [819, 327] width 136 height 23
click at [370, 373] on select "starting blotting wanting padding" at bounding box center [323, 384] width 94 height 23
select select "starting"
click at [370, 373] on select "starting blotting wanting padding" at bounding box center [323, 384] width 94 height 23
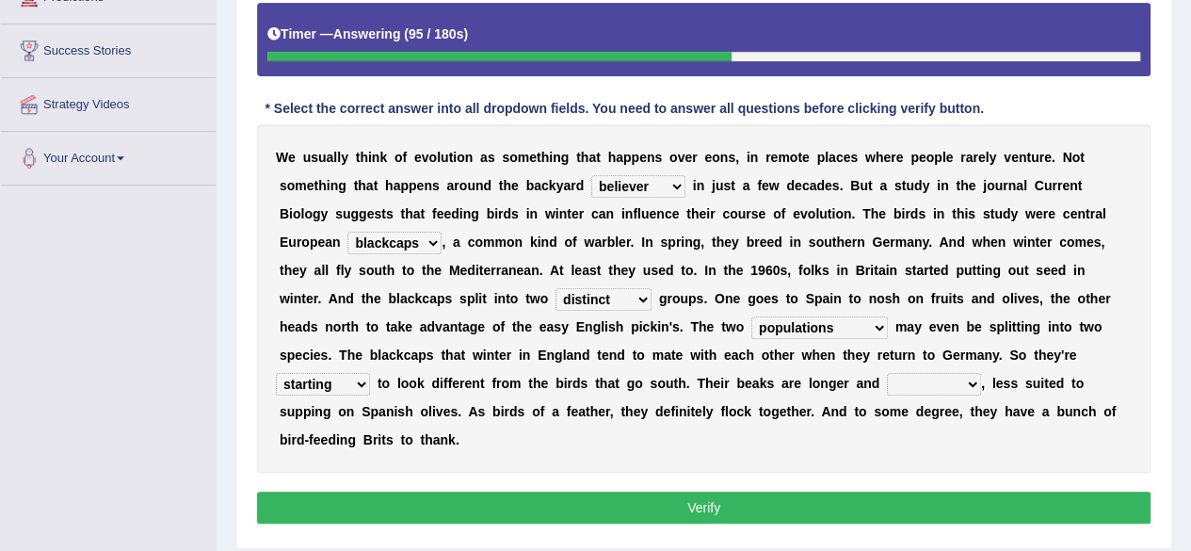
click at [887, 387] on select "freshwater spillover scheduler narrower" at bounding box center [934, 384] width 94 height 23
click at [225, 379] on div "Home Practice Reading & Writing: Fill In The Blanks Evolutions « Prev Next » Re…" at bounding box center [704, 133] width 974 height 941
click at [887, 390] on select "freshwater spillover scheduler narrower" at bounding box center [934, 384] width 94 height 23
select select "freshwater"
click at [887, 373] on select "freshwater spillover scheduler narrower" at bounding box center [934, 384] width 94 height 23
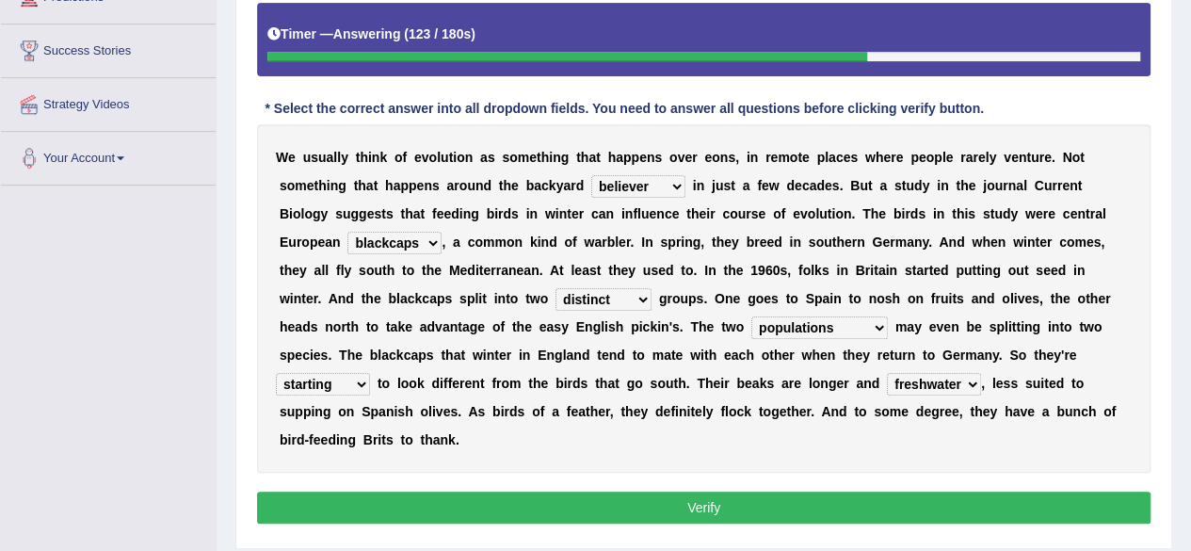
click at [591, 175] on select "beaver believer birdfeeder phonier" at bounding box center [638, 186] width 94 height 23
click at [751, 332] on select "elevators populations breakers contraindications" at bounding box center [819, 327] width 136 height 23
select select "breakers"
click at [751, 316] on select "elevators populations breakers contraindications" at bounding box center [819, 327] width 136 height 23
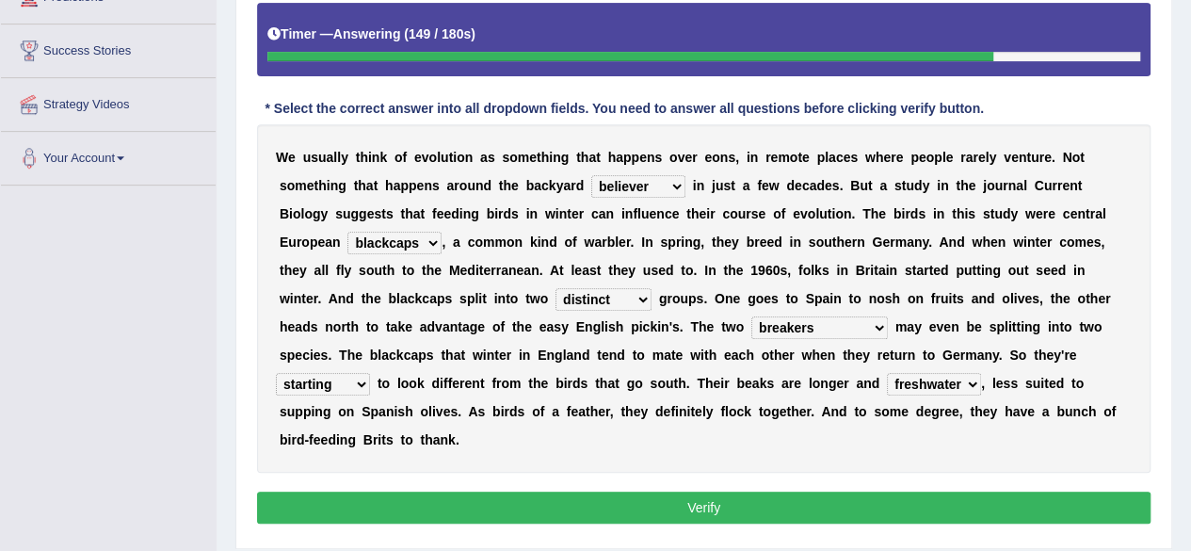
click at [751, 327] on select "elevators populations breakers contraindications" at bounding box center [819, 327] width 136 height 23
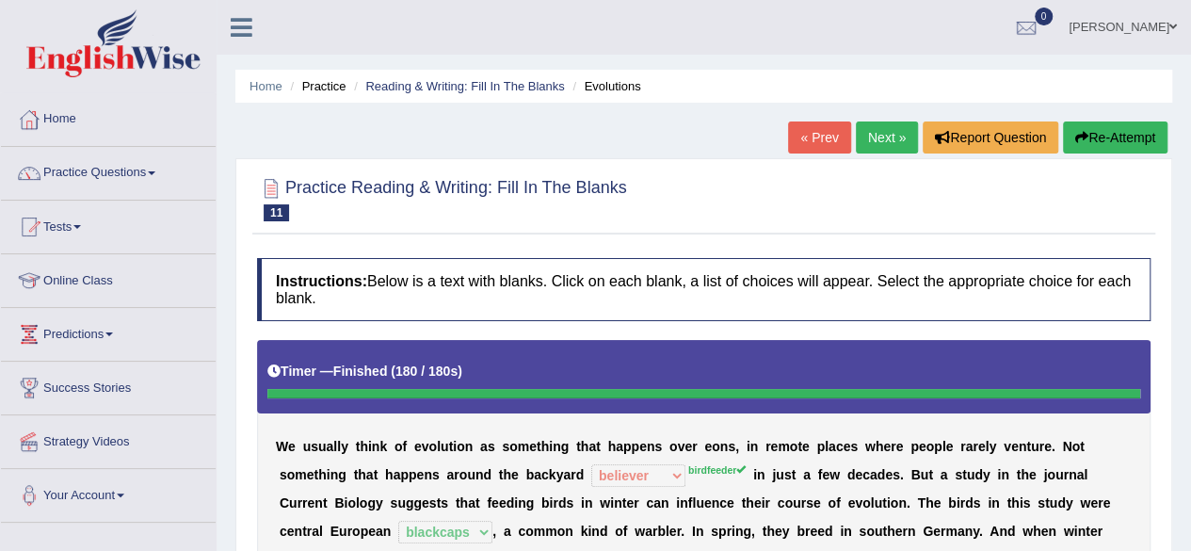
click at [877, 151] on link "Next »" at bounding box center [887, 137] width 62 height 32
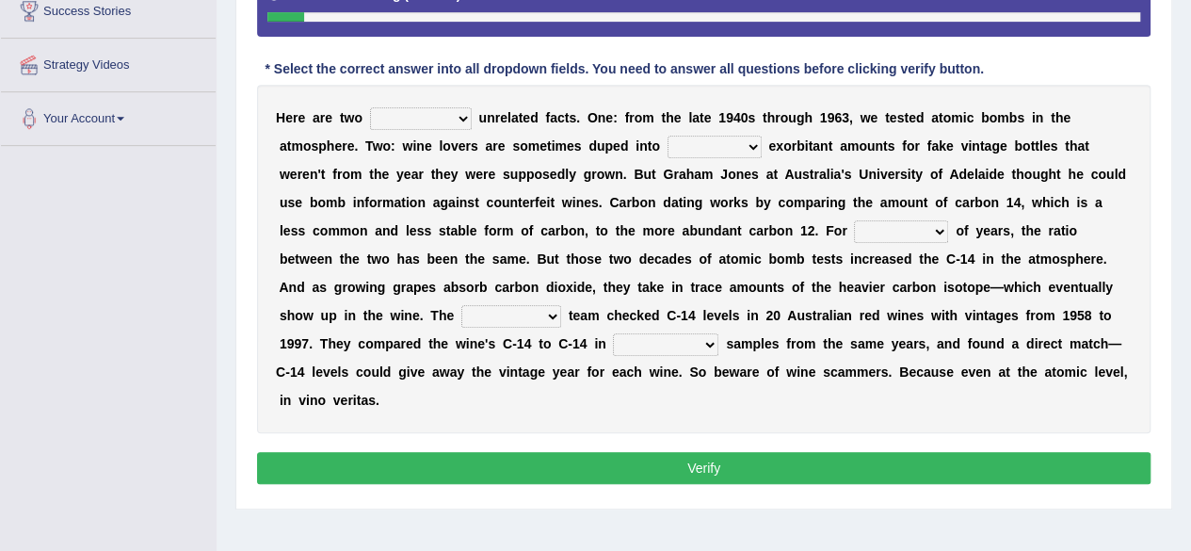
click at [400, 123] on select "seemingly feelingly endearingly entreatingly" at bounding box center [421, 118] width 102 height 23
select select "seemingly"
click at [370, 107] on select "seemingly feelingly endearingly entreatingly" at bounding box center [421, 118] width 102 height 23
click at [667, 139] on select "dipping trekking spending swinging" at bounding box center [714, 147] width 94 height 23
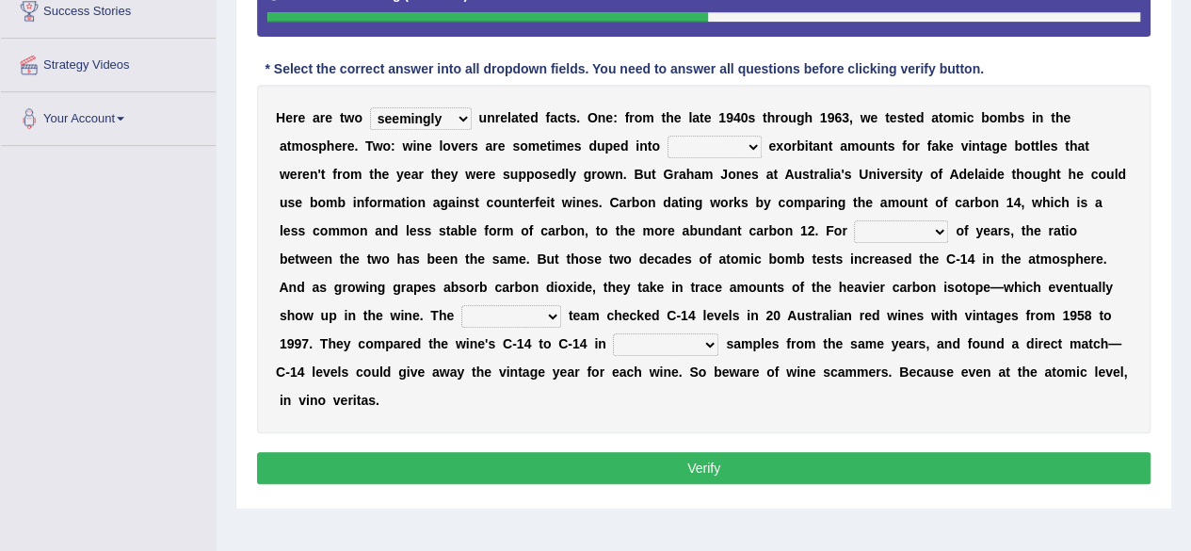
click at [551, 493] on div "Home Practice Reading & Writing: Fill In The Blanks [GEOGRAPHIC_DATA] « Prev Ne…" at bounding box center [704, 93] width 974 height 941
